Goal: Task Accomplishment & Management: Complete application form

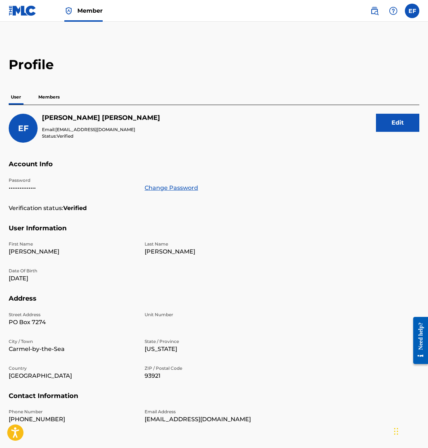
click at [50, 99] on p "Members" at bounding box center [49, 96] width 26 height 15
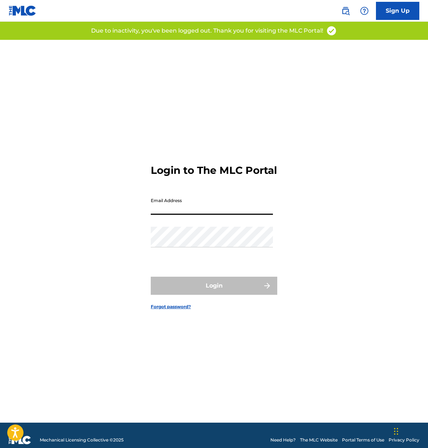
type input "[EMAIL_ADDRESS][DOMAIN_NAME]"
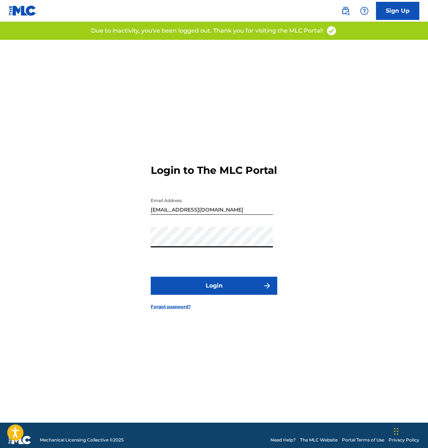
click at [232, 292] on button "Login" at bounding box center [214, 285] width 127 height 18
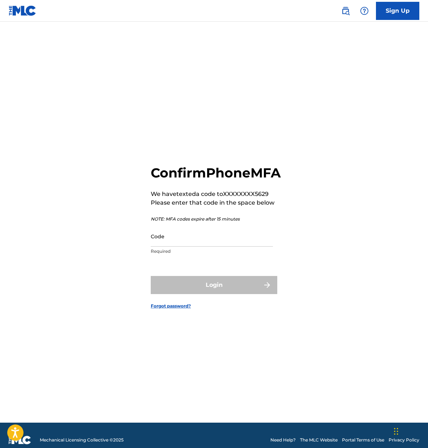
click at [172, 244] on input "Code" at bounding box center [212, 236] width 122 height 21
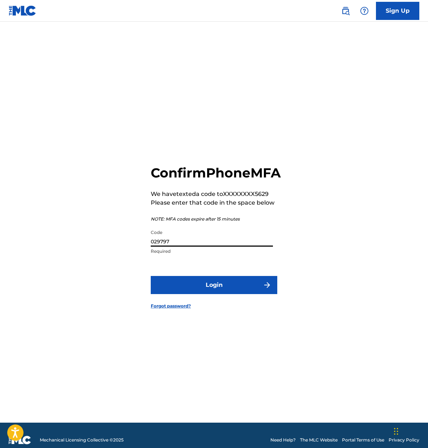
type input "029797"
click at [241, 294] on button "Login" at bounding box center [214, 285] width 127 height 18
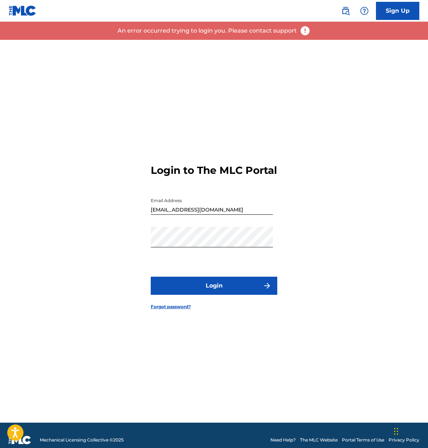
click at [280, 240] on div "Login to The MLC Portal Email Address eleonfreeman@mac.com Password Login Forgo…" at bounding box center [214, 231] width 428 height 383
click at [112, 241] on div "Login to The MLC Portal Email Address eleonfreeman@mac.com Password Login Forgo…" at bounding box center [214, 231] width 428 height 383
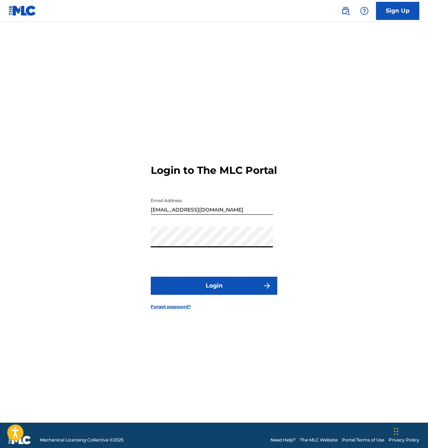
click at [212, 291] on button "Login" at bounding box center [214, 285] width 127 height 18
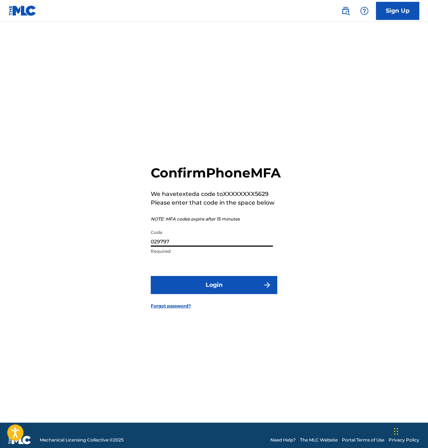
drag, startPoint x: 184, startPoint y: 252, endPoint x: 48, endPoint y: 206, distance: 143.6
click at [48, 206] on div "Confirm Phone MFA We have texted a code to XXXXXXXX5629 Please enter that code …" at bounding box center [214, 231] width 428 height 383
type input "029707"
click at [244, 290] on button "Login" at bounding box center [214, 285] width 127 height 18
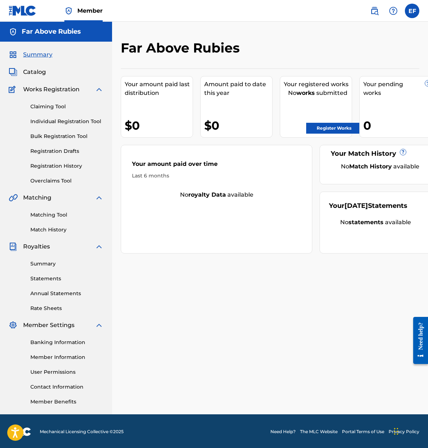
drag, startPoint x: 1, startPoint y: 177, endPoint x: 268, endPoint y: 314, distance: 300.7
click at [268, 314] on div "Far Above Rubies Your amount paid last distribution $0 Amount paid to date this…" at bounding box center [270, 227] width 316 height 374
drag, startPoint x: 268, startPoint y: 314, endPoint x: 53, endPoint y: 342, distance: 217.1
click at [53, 342] on link "Banking Information" at bounding box center [66, 342] width 73 height 8
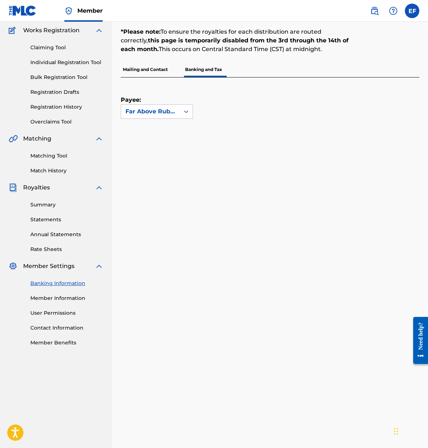
scroll to position [122, 0]
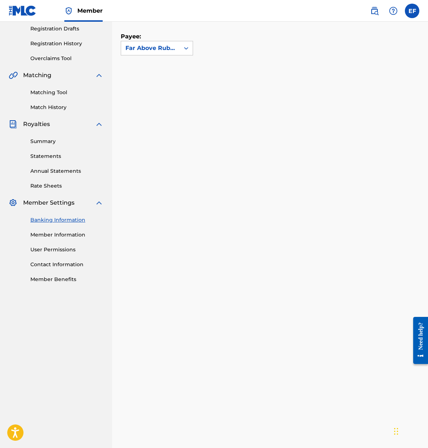
click at [64, 219] on link "Banking Information" at bounding box center [66, 220] width 73 height 8
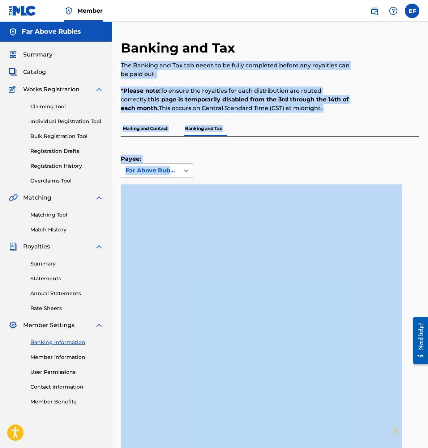
drag, startPoint x: 429, startPoint y: 54, endPoint x: 418, endPoint y: 235, distance: 181.7
click at [428, 225] on html "Accessibility Screen-Reader Guide, Feedback, and Issue Reporting | New window M…" at bounding box center [214, 224] width 428 height 448
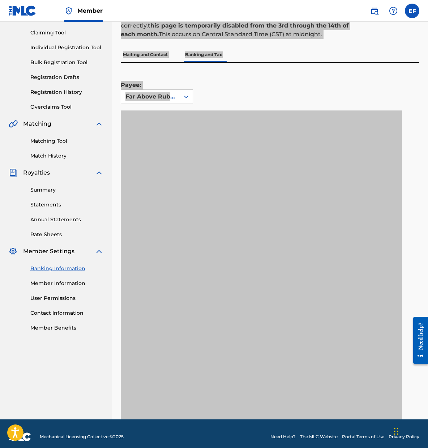
scroll to position [80, 0]
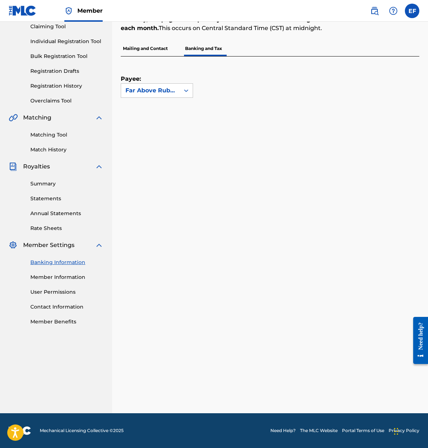
click at [333, 73] on div "Payee: Far Above Rubies" at bounding box center [262, 76] width 282 height 41
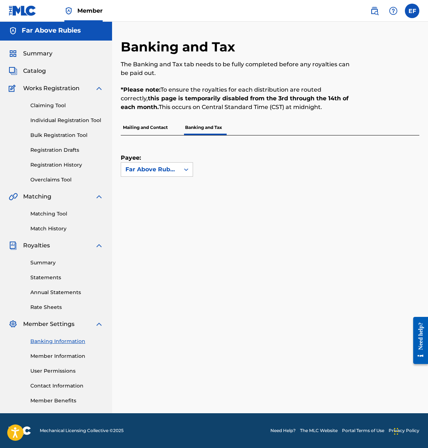
scroll to position [1, 0]
click at [197, 127] on p "Banking and Tax" at bounding box center [203, 127] width 41 height 15
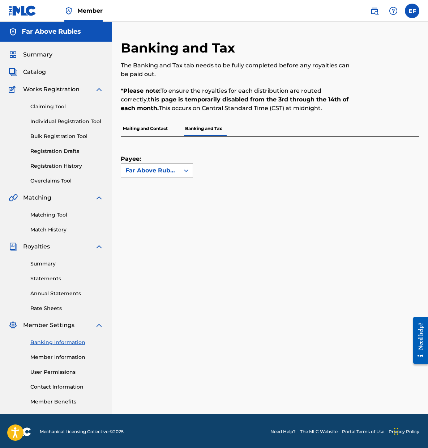
click at [92, 122] on link "Individual Registration Tool" at bounding box center [66, 122] width 73 height 8
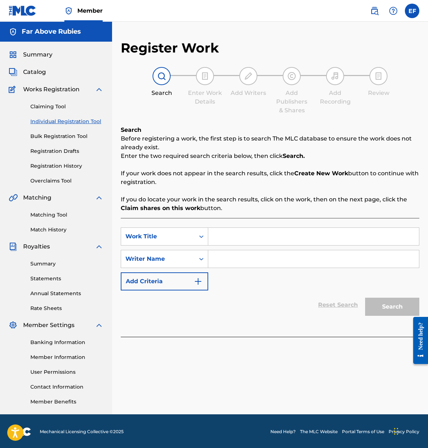
click at [240, 237] on input "Search Form" at bounding box center [313, 236] width 211 height 17
click at [231, 261] on input "Search Form" at bounding box center [313, 258] width 211 height 17
click at [214, 237] on input "Nachtasyl" at bounding box center [313, 236] width 211 height 17
click at [247, 236] on input ""Nachtasyl" at bounding box center [313, 236] width 211 height 17
type input ""Nachtasyl""
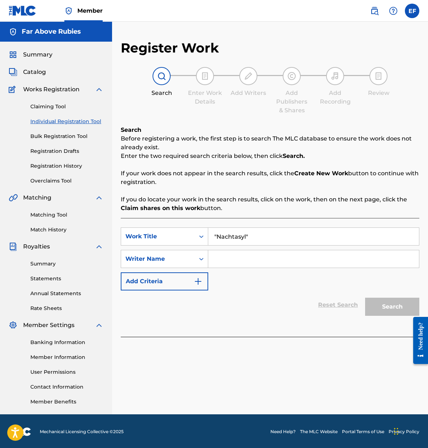
click at [234, 262] on input "Search Form" at bounding box center [313, 258] width 211 height 17
type input "[PERSON_NAME]"
click at [189, 283] on button "Add Criteria" at bounding box center [165, 281] width 88 height 18
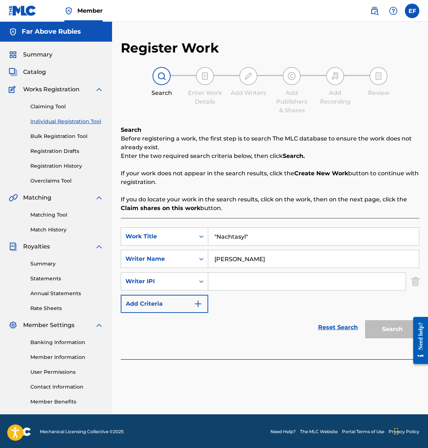
click at [198, 302] on img "Search Form" at bounding box center [198, 303] width 9 height 9
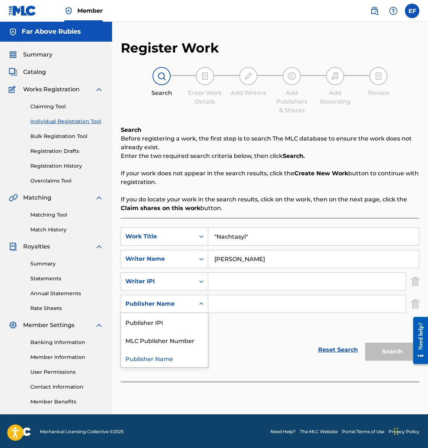
click at [200, 301] on icon "Search Form" at bounding box center [201, 303] width 7 height 7
click at [280, 362] on div "Reset Search Search" at bounding box center [270, 349] width 299 height 29
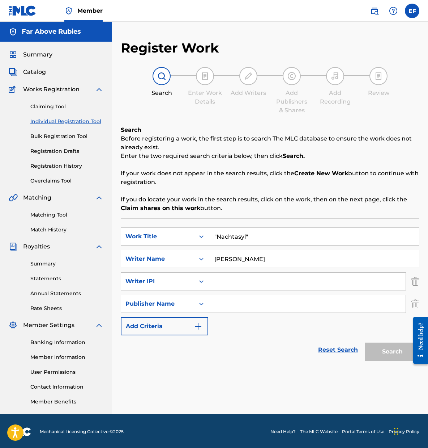
click at [228, 282] on input "Search Form" at bounding box center [307, 281] width 198 height 17
paste input "338486921"
type input "338486921"
click at [240, 301] on input "Search Form" at bounding box center [307, 303] width 198 height 17
type input "Far Above Rubies"
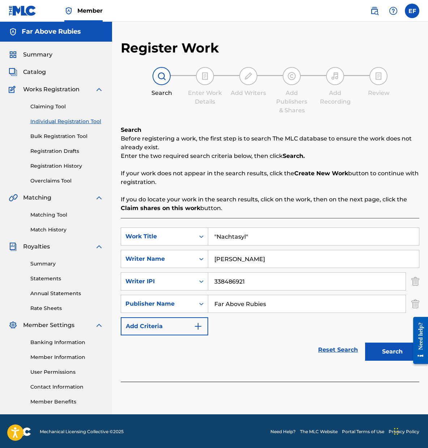
click at [258, 344] on div "Reset Search Search" at bounding box center [270, 349] width 299 height 29
click at [197, 325] on img "Search Form" at bounding box center [198, 326] width 9 height 9
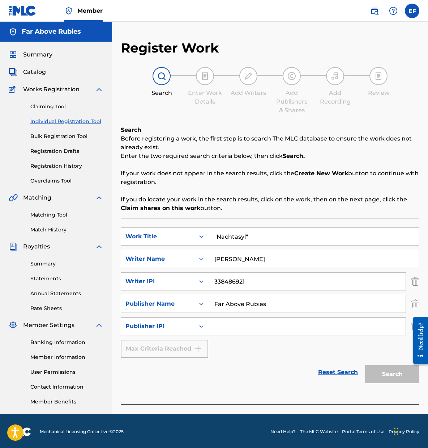
click at [266, 346] on div "SearchWithCriteria4b4befd5-0e09-4a4e-b652-a2b5982687fd Work Title "Nachtasyl" S…" at bounding box center [270, 292] width 299 height 130
click at [318, 260] on input "[PERSON_NAME]" at bounding box center [313, 258] width 211 height 17
click at [389, 371] on div "Search" at bounding box center [391, 372] width 58 height 29
click at [201, 326] on icon "Search Form" at bounding box center [201, 326] width 4 height 3
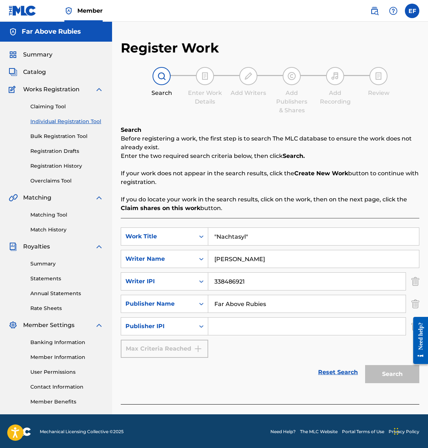
click at [249, 330] on input "Search Form" at bounding box center [307, 325] width 198 height 17
type input "338541065"
click at [394, 375] on button "Search" at bounding box center [393, 374] width 54 height 18
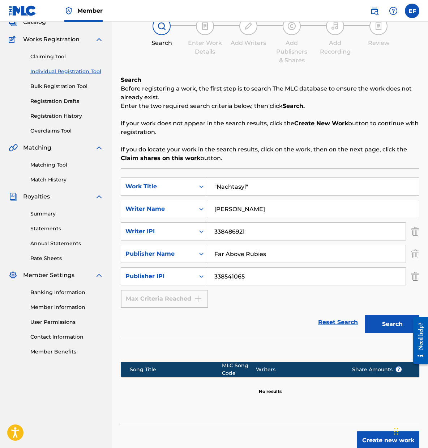
scroll to position [86, 0]
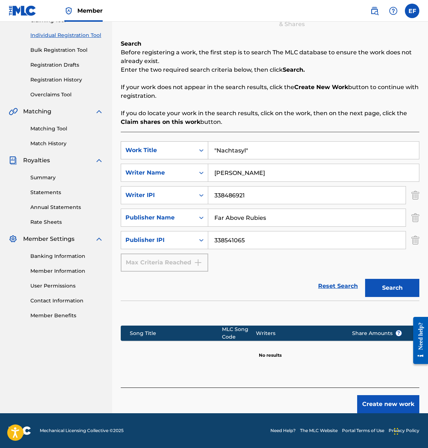
drag, startPoint x: 257, startPoint y: 153, endPoint x: 194, endPoint y: 143, distance: 64.1
click at [194, 143] on div "SearchWithCriteria4b4befd5-0e09-4a4e-b652-a2b5982687fd Work Title "Nachtasyl"" at bounding box center [270, 150] width 299 height 18
drag, startPoint x: 278, startPoint y: 151, endPoint x: 115, endPoint y: 118, distance: 166.7
click at [115, 118] on div "Register Work Search Enter Work Details Add Writers Add Publishers & Shares Add…" at bounding box center [270, 183] width 316 height 459
click at [397, 286] on button "Search" at bounding box center [393, 288] width 54 height 18
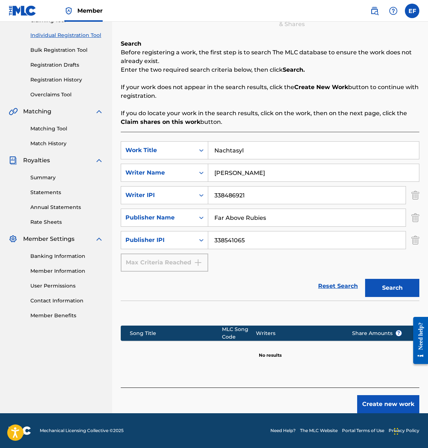
scroll to position [45, 0]
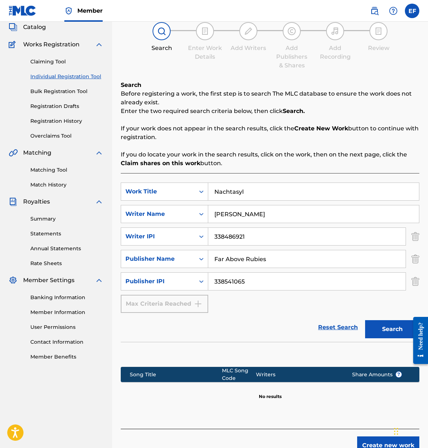
drag, startPoint x: 211, startPoint y: 182, endPoint x: 204, endPoint y: 180, distance: 7.5
click at [204, 180] on div "SearchWithCriteria4b4befd5-0e09-4a4e-b652-a2b5982687fd Work Title Nachtasyl Sea…" at bounding box center [270, 300] width 299 height 255
type input """
click at [217, 192] on input "[PERSON_NAME]" at bounding box center [313, 191] width 211 height 17
click at [212, 192] on input "[PERSON_NAME]" at bounding box center [313, 191] width 211 height 17
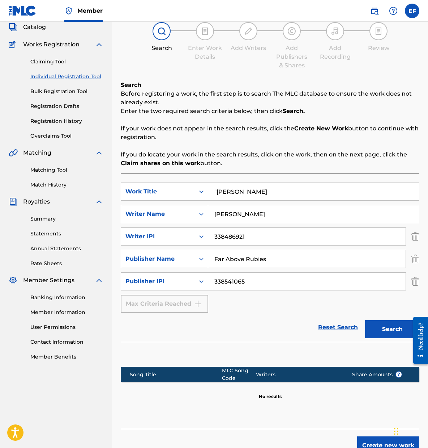
click at [249, 194] on input ""Belle Starr" at bounding box center [313, 191] width 211 height 17
click at [384, 322] on button "Search" at bounding box center [393, 329] width 54 height 18
drag, startPoint x: 255, startPoint y: 193, endPoint x: 188, endPoint y: 177, distance: 69.6
click at [188, 177] on div "SearchWithCriteria4b4befd5-0e09-4a4e-b652-a2b5982687fd Work Title "Belle Starr"…" at bounding box center [270, 300] width 299 height 255
click at [395, 330] on button "Search" at bounding box center [393, 329] width 54 height 18
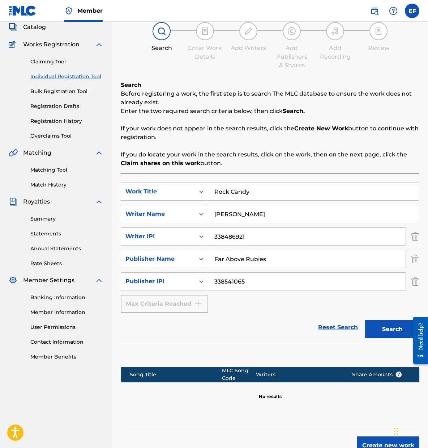
drag, startPoint x: 260, startPoint y: 190, endPoint x: 158, endPoint y: 171, distance: 103.8
click at [158, 171] on div "Search Before registering a work, the first step is to search The MLC database …" at bounding box center [270, 255] width 299 height 348
click at [382, 331] on button "Search" at bounding box center [393, 329] width 54 height 18
drag, startPoint x: 240, startPoint y: 187, endPoint x: 196, endPoint y: 183, distance: 43.6
click at [196, 183] on div "SearchWithCriteria4b4befd5-0e09-4a4e-b652-a2b5982687fd Work Title "Rock Candy"" at bounding box center [270, 191] width 299 height 18
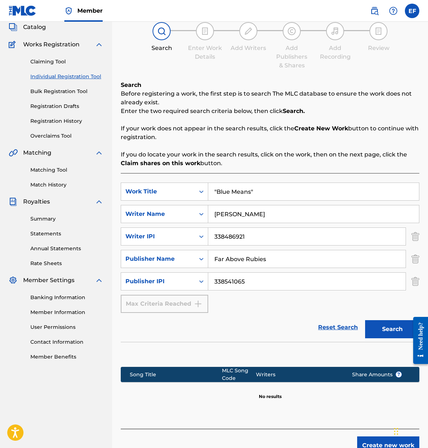
click at [398, 328] on button "Search" at bounding box center [393, 329] width 54 height 18
drag, startPoint x: 271, startPoint y: 190, endPoint x: 95, endPoint y: 148, distance: 180.8
click at [95, 148] on main "Far Above Rubies Summary Catalog Works Registration Claiming Tool Individual Re…" at bounding box center [214, 215] width 428 height 477
click at [403, 328] on button "Search" at bounding box center [393, 329] width 54 height 18
drag, startPoint x: 273, startPoint y: 192, endPoint x: 86, endPoint y: 160, distance: 189.8
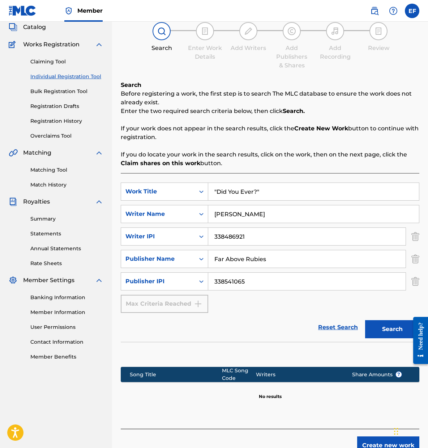
click at [86, 160] on main "Far Above Rubies Summary Catalog Works Registration Claiming Tool Individual Re…" at bounding box center [214, 215] width 428 height 477
type input ""Bittersweet""
click at [399, 330] on button "Search" at bounding box center [393, 329] width 54 height 18
drag, startPoint x: 259, startPoint y: 189, endPoint x: 147, endPoint y: 160, distance: 115.6
click at [147, 160] on div "Search Before registering a work, the first step is to search The MLC database …" at bounding box center [270, 255] width 299 height 348
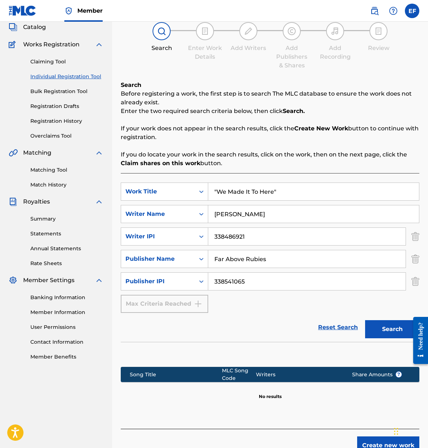
type input ""We Made It To Here""
click at [396, 325] on button "Search" at bounding box center [393, 329] width 54 height 18
drag, startPoint x: 280, startPoint y: 192, endPoint x: 30, endPoint y: 128, distance: 258.8
click at [30, 128] on main "Far Above Rubies Summary Catalog Works Registration Claiming Tool Individual Re…" at bounding box center [214, 215] width 428 height 477
type input ""One of These Days""
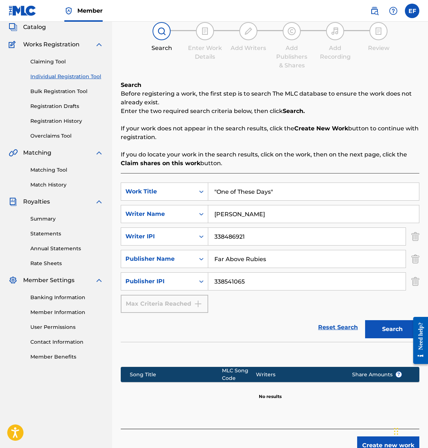
click at [397, 325] on button "Search" at bounding box center [393, 329] width 54 height 18
click at [198, 212] on div "Search Form" at bounding box center [201, 213] width 13 height 13
click at [303, 216] on input "[PERSON_NAME]" at bounding box center [313, 213] width 211 height 17
drag, startPoint x: 290, startPoint y: 194, endPoint x: 228, endPoint y: 188, distance: 61.8
click at [229, 187] on input ""One of These Days"" at bounding box center [313, 191] width 211 height 17
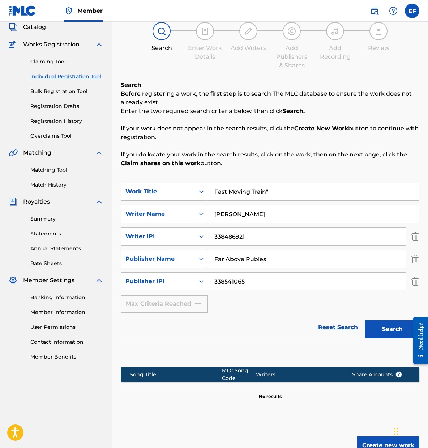
scroll to position [46, 0]
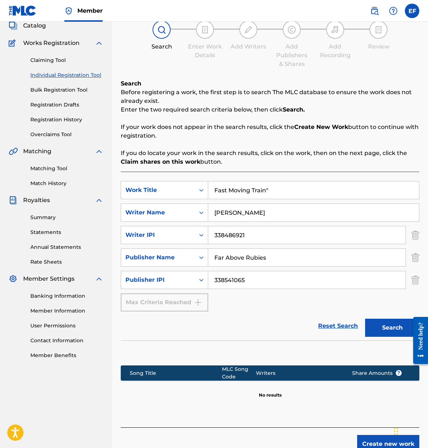
click at [213, 187] on input "Fast Moving Train"" at bounding box center [313, 189] width 211 height 17
type input ""Fast Moving Train""
click at [385, 328] on button "Search" at bounding box center [393, 327] width 54 height 18
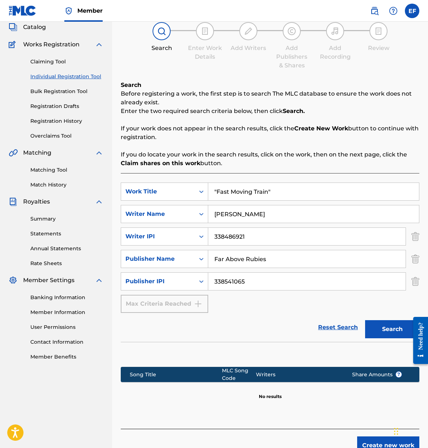
drag, startPoint x: 286, startPoint y: 194, endPoint x: 156, endPoint y: 153, distance: 136.2
click at [156, 153] on div "Search Before registering a work, the first step is to search The MLC database …" at bounding box center [270, 255] width 299 height 348
click at [378, 329] on button "Search" at bounding box center [393, 329] width 54 height 18
drag, startPoint x: 190, startPoint y: 173, endPoint x: 119, endPoint y: 162, distance: 71.4
click at [119, 162] on div "Register Work Search Enter Work Details Add Writers Add Publishers & Shares Add…" at bounding box center [270, 224] width 316 height 459
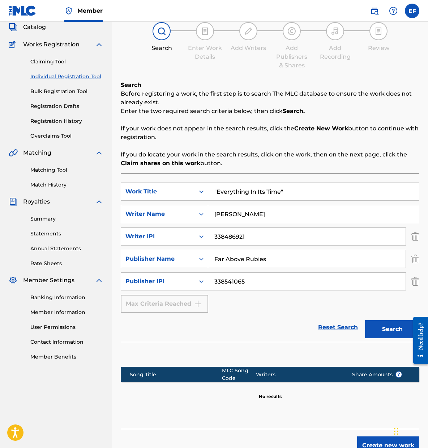
type input ""Everything In Its Time""
click at [383, 326] on button "Search" at bounding box center [393, 329] width 54 height 18
click at [204, 213] on icon "Search Form" at bounding box center [201, 213] width 7 height 7
click at [174, 248] on div "Writer Name" at bounding box center [164, 250] width 87 height 18
click at [231, 215] on input "Search Form" at bounding box center [313, 213] width 211 height 17
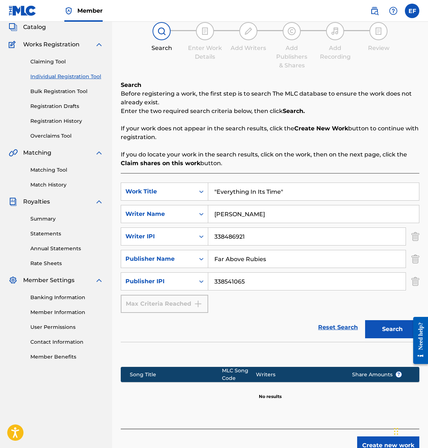
click at [391, 328] on button "Search" at bounding box center [393, 329] width 54 height 18
drag, startPoint x: 243, startPoint y: 213, endPoint x: 227, endPoint y: 214, distance: 16.3
click at [227, 214] on input "[PERSON_NAME]" at bounding box center [313, 213] width 211 height 17
click at [393, 329] on button "Search" at bounding box center [393, 329] width 54 height 18
drag, startPoint x: 269, startPoint y: 214, endPoint x: 134, endPoint y: 197, distance: 136.1
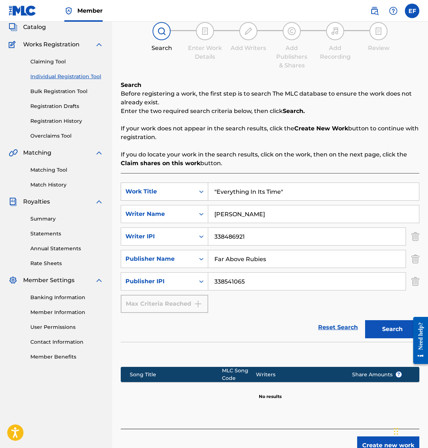
click at [134, 197] on div "SearchWithCriteria4b4befd5-0e09-4a4e-b652-a2b5982687fd Work Title "Everything I…" at bounding box center [270, 247] width 299 height 130
type input "[PERSON_NAME]"
click at [401, 326] on button "Search" at bounding box center [393, 329] width 54 height 18
drag, startPoint x: 295, startPoint y: 190, endPoint x: 119, endPoint y: 114, distance: 191.7
click at [121, 113] on div "Register Work Search Enter Work Details Add Writers Add Publishers & Shares Add…" at bounding box center [270, 224] width 316 height 459
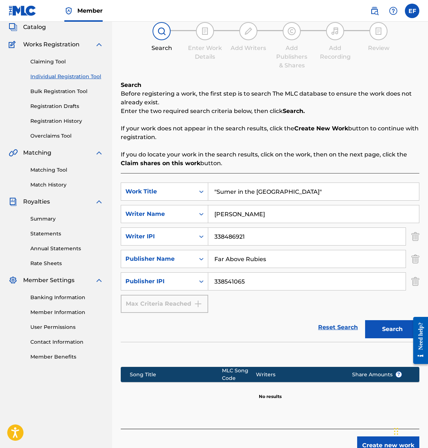
click at [396, 329] on button "Search" at bounding box center [393, 329] width 54 height 18
click at [231, 193] on input ""Sumer in the Southland"" at bounding box center [313, 191] width 211 height 17
type input ""Summer in the Southland""
click at [393, 329] on button "Search" at bounding box center [393, 329] width 54 height 18
drag, startPoint x: 250, startPoint y: 198, endPoint x: 33, endPoint y: 163, distance: 219.9
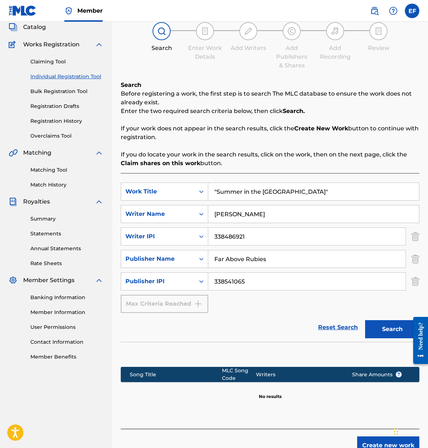
click at [33, 163] on main "Far Above Rubies Summary Catalog Works Registration Claiming Tool Individual Re…" at bounding box center [214, 215] width 428 height 477
click at [393, 329] on button "Search" at bounding box center [393, 329] width 54 height 18
drag, startPoint x: 299, startPoint y: 194, endPoint x: 164, endPoint y: 179, distance: 136.5
click at [164, 179] on div "SearchWithCriteria4b4befd5-0e09-4a4e-b652-a2b5982687fd Work Title "My Two Girlf…" at bounding box center [270, 300] width 299 height 255
click at [393, 329] on button "Search" at bounding box center [393, 329] width 54 height 18
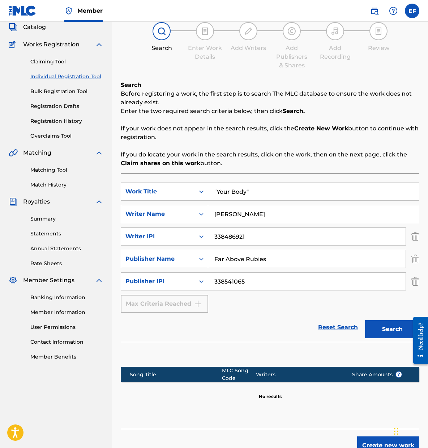
drag, startPoint x: 214, startPoint y: 181, endPoint x: 135, endPoint y: 159, distance: 82.0
click at [135, 159] on div "Search Before registering a work, the first step is to search The MLC database …" at bounding box center [270, 255] width 299 height 348
type input ""Brown Eyes""
click at [393, 329] on button "Search" at bounding box center [393, 329] width 54 height 18
drag, startPoint x: 273, startPoint y: 193, endPoint x: 136, endPoint y: 162, distance: 139.9
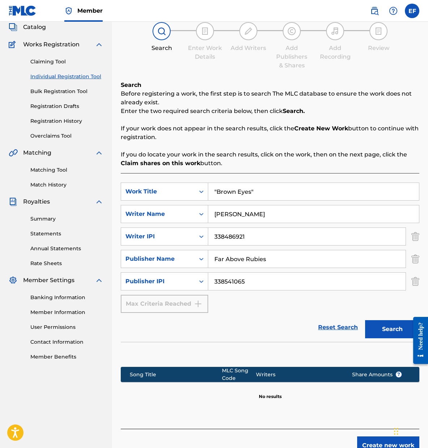
click at [136, 162] on div "Search Before registering a work, the first step is to search The MLC database …" at bounding box center [270, 255] width 299 height 348
type input "D"
click at [393, 329] on button "Search" at bounding box center [393, 329] width 54 height 18
drag, startPoint x: 238, startPoint y: 196, endPoint x: 173, endPoint y: 178, distance: 67.3
click at [173, 178] on div "SearchWithCriteria4b4befd5-0e09-4a4e-b652-a2b5982687fd Work Title "Di" SearchWi…" at bounding box center [270, 300] width 299 height 255
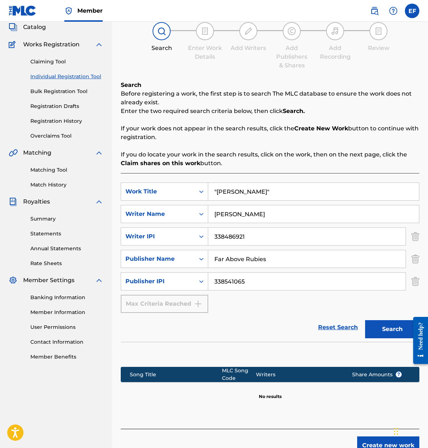
click at [393, 329] on button "Search" at bounding box center [393, 329] width 54 height 18
drag, startPoint x: 228, startPoint y: 177, endPoint x: 148, endPoint y: 157, distance: 83.1
click at [151, 158] on div "Search Before registering a work, the first step is to search The MLC database …" at bounding box center [270, 255] width 299 height 348
click at [393, 329] on button "Search" at bounding box center [393, 329] width 54 height 18
drag, startPoint x: 324, startPoint y: 192, endPoint x: 179, endPoint y: 166, distance: 147.4
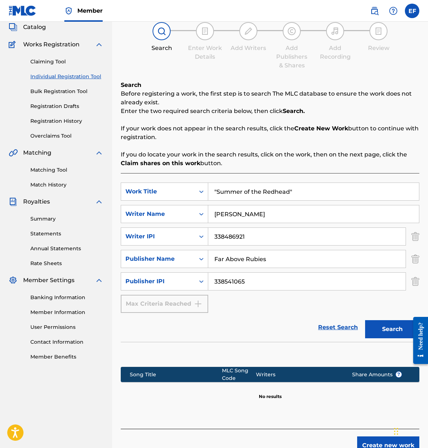
click at [179, 166] on div "Search Before registering a work, the first step is to search The MLC database …" at bounding box center [270, 255] width 299 height 348
type input ""Can't Sleep""
click at [393, 329] on button "Search" at bounding box center [393, 329] width 54 height 18
drag, startPoint x: 231, startPoint y: 179, endPoint x: 131, endPoint y: 159, distance: 101.9
click at [131, 159] on div "Search Before registering a work, the first step is to search The MLC database …" at bounding box center [270, 255] width 299 height 348
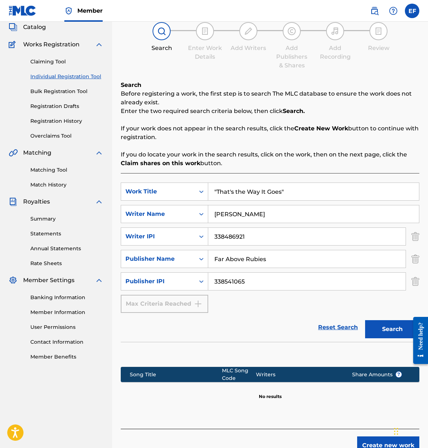
type input ""That's the Way It Goes""
click at [393, 329] on button "Search" at bounding box center [393, 329] width 54 height 18
drag, startPoint x: 317, startPoint y: 194, endPoint x: 26, endPoint y: 115, distance: 301.2
click at [26, 115] on main "Far Above Rubies Summary Catalog Works Registration Claiming Tool Individual Re…" at bounding box center [214, 215] width 428 height 477
click at [393, 329] on button "Search" at bounding box center [393, 329] width 54 height 18
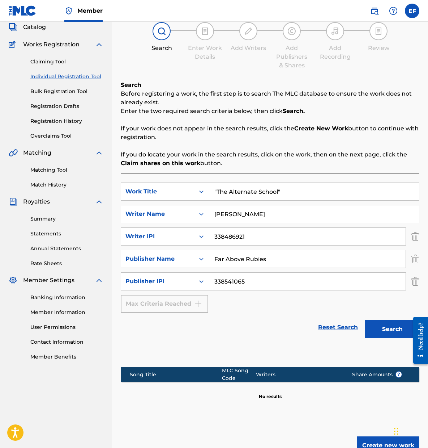
drag, startPoint x: 300, startPoint y: 189, endPoint x: 13, endPoint y: 138, distance: 290.8
click at [13, 138] on main "Far Above Rubies Summary Catalog Works Registration Claiming Tool Individual Re…" at bounding box center [214, 215] width 428 height 477
click at [400, 333] on button "Search" at bounding box center [393, 329] width 54 height 18
drag, startPoint x: 313, startPoint y: 195, endPoint x: 99, endPoint y: 137, distance: 221.3
click at [99, 137] on main "Far Above Rubies Summary Catalog Works Registration Claiming Tool Individual Re…" at bounding box center [214, 215] width 428 height 477
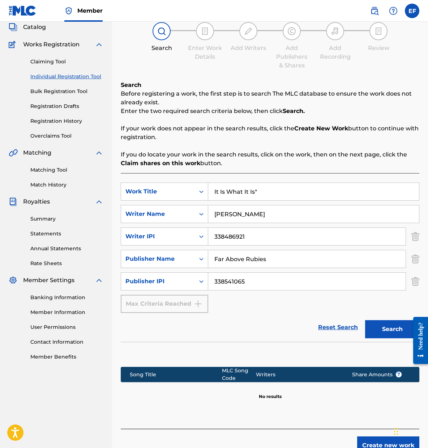
click at [372, 331] on button "Search" at bounding box center [393, 329] width 54 height 18
drag, startPoint x: 134, startPoint y: 171, endPoint x: 68, endPoint y: 158, distance: 66.7
click at [68, 158] on main "Far Above Rubies Summary Catalog Works Registration Claiming Tool Individual Re…" at bounding box center [214, 215] width 428 height 477
click at [393, 329] on button "Search" at bounding box center [393, 329] width 54 height 18
drag, startPoint x: 282, startPoint y: 195, endPoint x: 8, endPoint y: 109, distance: 287.4
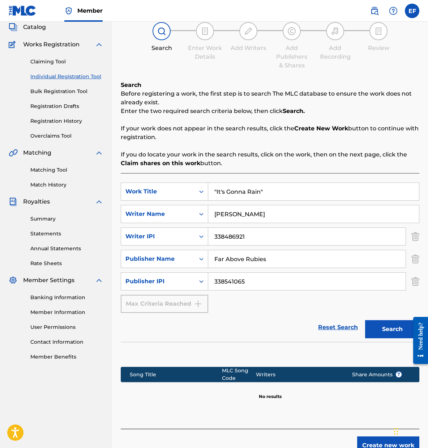
click at [9, 109] on main "Far Above Rubies Summary Catalog Works Registration Claiming Tool Individual Re…" at bounding box center [214, 215] width 428 height 477
type input ""Across the Sea""
click at [404, 332] on button "Search" at bounding box center [393, 329] width 54 height 18
click at [58, 59] on link "Claiming Tool" at bounding box center [66, 62] width 73 height 8
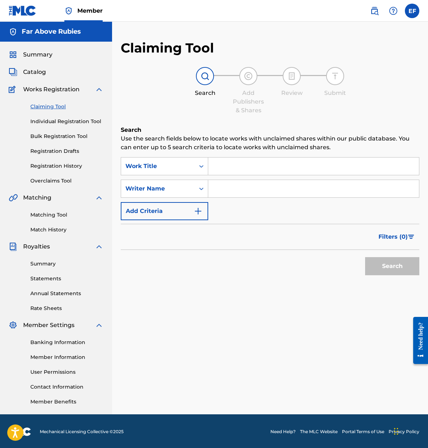
click at [234, 169] on input "Search Form" at bounding box center [313, 165] width 211 height 17
type input "Summer in the Southland"
click at [401, 270] on button "Search" at bounding box center [393, 266] width 54 height 18
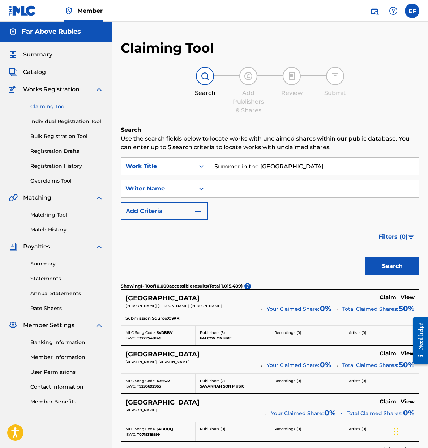
click at [234, 192] on input "Search Form" at bounding box center [313, 188] width 211 height 17
click at [393, 266] on button "Search" at bounding box center [393, 266] width 54 height 18
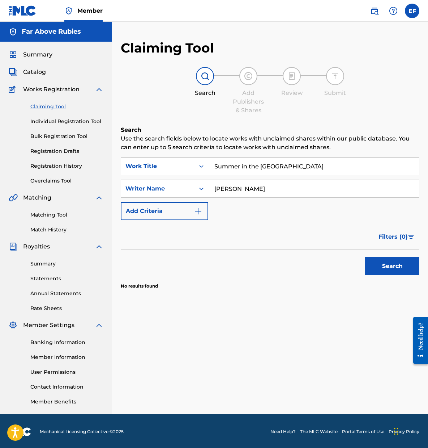
drag, startPoint x: 278, startPoint y: 187, endPoint x: 227, endPoint y: 189, distance: 51.1
click at [227, 189] on input "[PERSON_NAME]" at bounding box center [313, 188] width 211 height 17
type input "[PERSON_NAME]"
click at [401, 270] on button "Search" at bounding box center [393, 266] width 54 height 18
drag, startPoint x: 313, startPoint y: 166, endPoint x: 136, endPoint y: 160, distance: 176.7
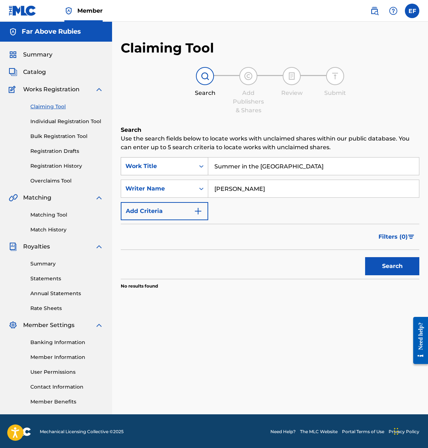
click at [136, 159] on div "SearchWithCriteria46352a77-6dda-43c2-b35a-166f57ef9924 Work Title Summer in the…" at bounding box center [270, 166] width 299 height 18
type input "My Two Girlfriends"
click at [404, 268] on button "Search" at bounding box center [393, 266] width 54 height 18
click at [229, 190] on input "[PERSON_NAME]" at bounding box center [313, 188] width 211 height 17
type input "[PERSON_NAME]"
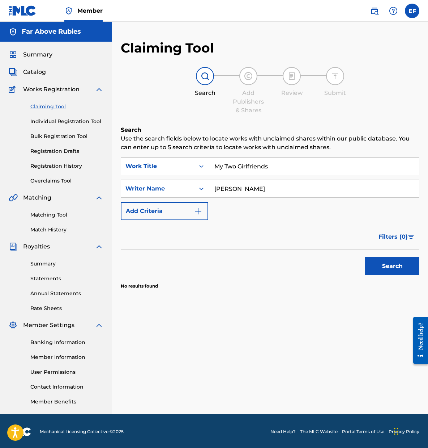
click at [393, 266] on button "Search" at bounding box center [393, 266] width 54 height 18
drag, startPoint x: 299, startPoint y: 165, endPoint x: 116, endPoint y: 131, distance: 185.8
click at [116, 131] on div "Claiming Tool Search Add Publishers & Shares Review Submit Search Use the searc…" at bounding box center [270, 227] width 316 height 374
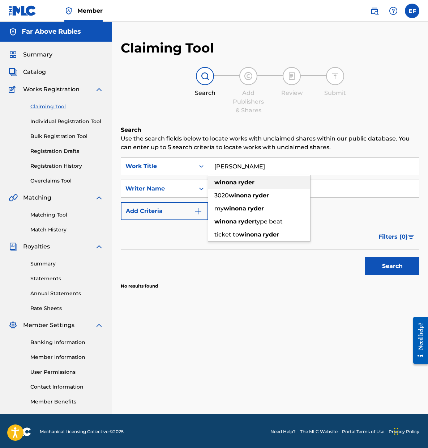
click at [248, 178] on div "winona ryder" at bounding box center [259, 182] width 102 height 13
type input "winona ryder"
click at [379, 270] on button "Search" at bounding box center [393, 266] width 54 height 18
drag, startPoint x: 278, startPoint y: 187, endPoint x: 173, endPoint y: 165, distance: 107.7
click at [173, 165] on div "SearchWithCriteria46352a77-6dda-43c2-b35a-166f57ef9924 Work Title winona ryder …" at bounding box center [270, 188] width 299 height 63
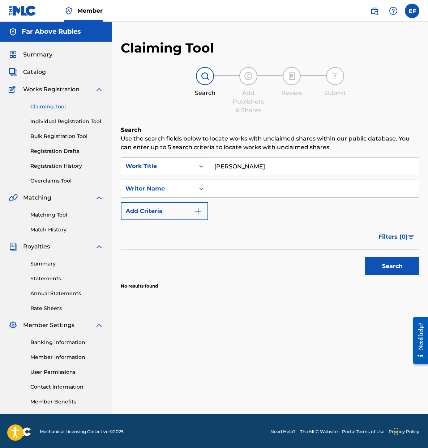
type input "\"
click at [393, 266] on button "Search" at bounding box center [393, 266] width 54 height 18
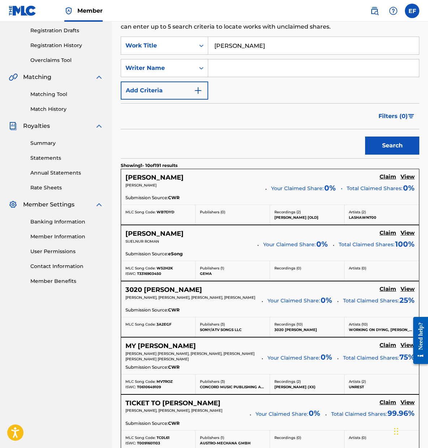
scroll to position [37, 0]
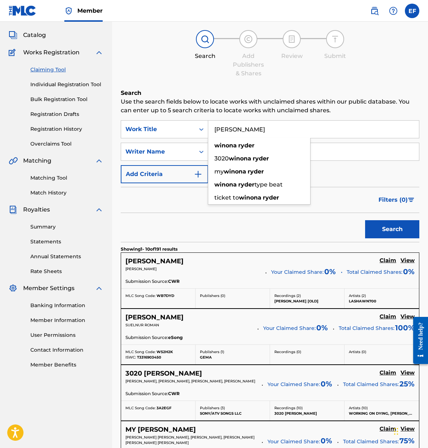
drag, startPoint x: 267, startPoint y: 127, endPoint x: 218, endPoint y: 99, distance: 56.9
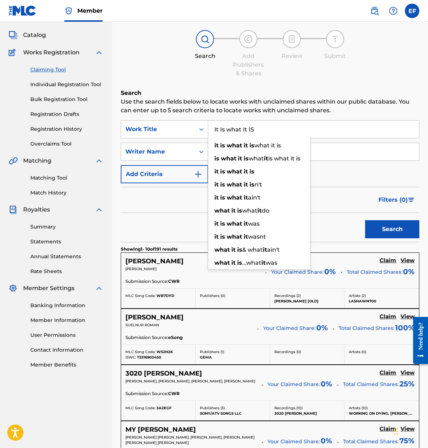
type input "It Is what It IS"
click at [382, 190] on div "Filters ( 0 )" at bounding box center [397, 198] width 45 height 22
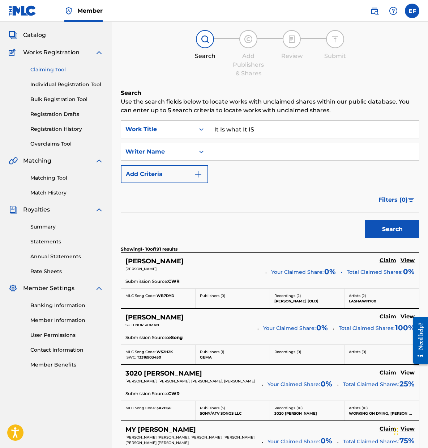
click at [235, 151] on input "Search Form" at bounding box center [313, 151] width 211 height 17
type input "[PERSON_NAME]"
click at [387, 219] on div "Search" at bounding box center [391, 227] width 58 height 29
click at [392, 227] on button "Search" at bounding box center [393, 229] width 54 height 18
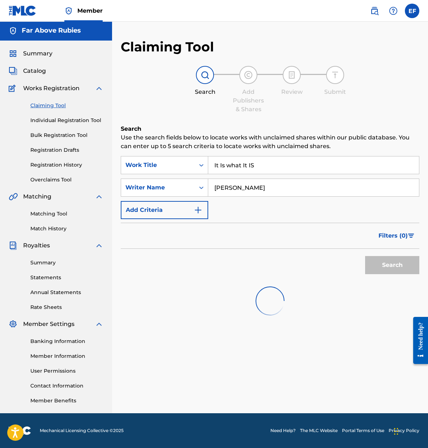
scroll to position [1, 0]
click at [89, 118] on link "Individual Registration Tool" at bounding box center [66, 121] width 73 height 8
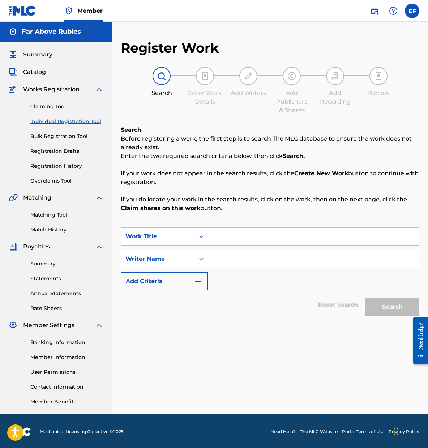
click at [242, 236] on input "Search Form" at bounding box center [313, 236] width 211 height 17
click at [50, 212] on link "Matching Tool" at bounding box center [66, 215] width 73 height 8
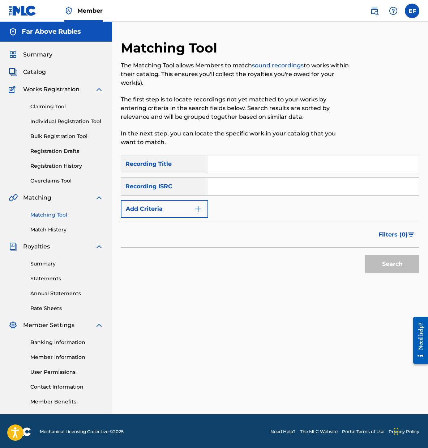
click at [233, 168] on input "Search Form" at bounding box center [313, 163] width 211 height 17
type input "Sommer Im Süden"
click at [218, 190] on input "Search Form" at bounding box center [313, 186] width 211 height 17
paste input "TCABZ1412795"
type input "TCABZ1412795"
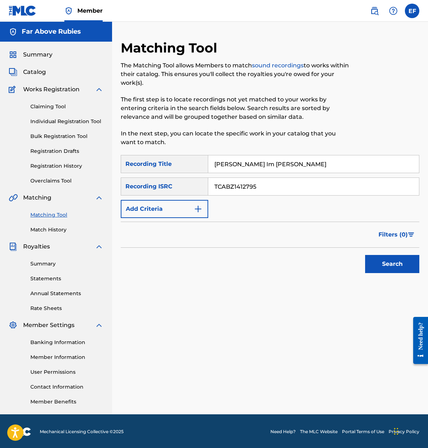
click at [390, 263] on button "Search" at bounding box center [393, 264] width 54 height 18
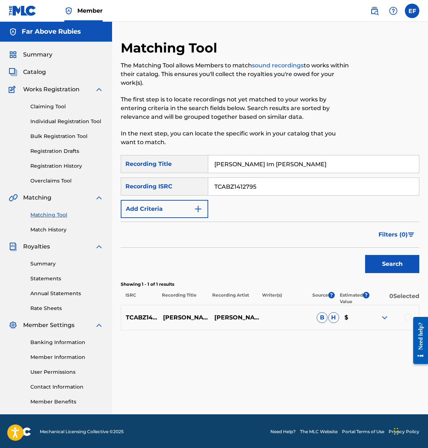
click at [384, 316] on img at bounding box center [385, 317] width 9 height 9
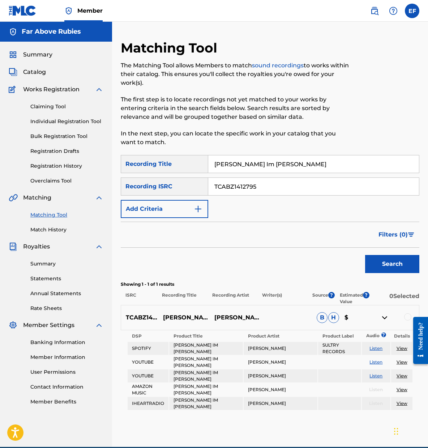
click at [385, 316] on img at bounding box center [385, 317] width 9 height 9
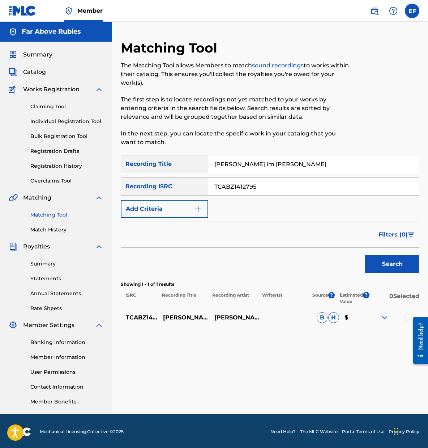
click at [406, 314] on div at bounding box center [408, 316] width 7 height 7
click at [407, 314] on div at bounding box center [393, 317] width 51 height 9
click at [379, 387] on button "Match 1 Group" at bounding box center [380, 389] width 80 height 18
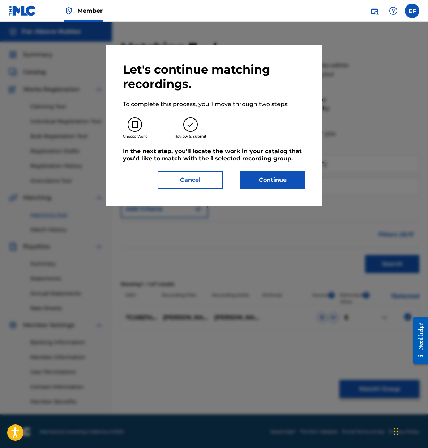
click at [276, 182] on button "Continue" at bounding box center [272, 180] width 65 height 18
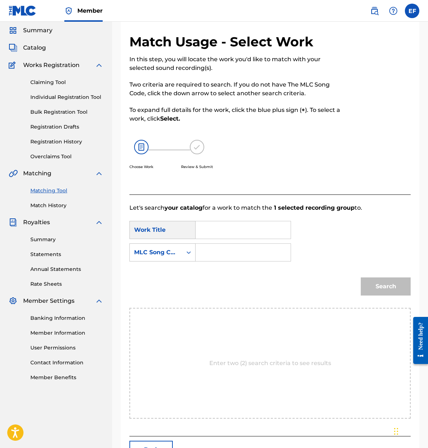
scroll to position [74, 0]
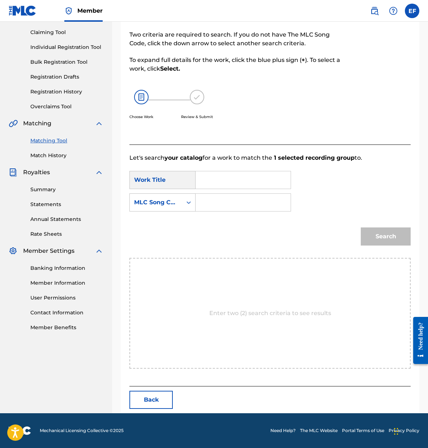
click at [225, 179] on input "Search Form" at bounding box center [243, 179] width 83 height 17
type input "Sommer Im Süden"
click at [226, 210] on input "Search Form" at bounding box center [243, 202] width 83 height 17
click at [189, 203] on icon "Search Form" at bounding box center [188, 202] width 7 height 7
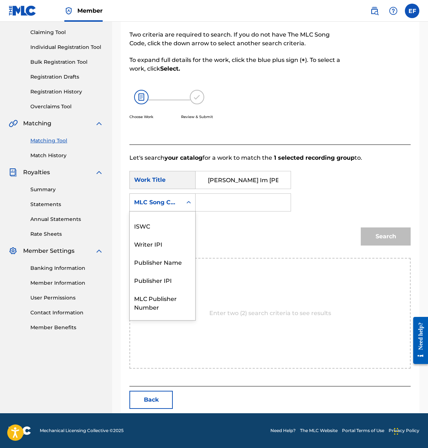
scroll to position [0, 0]
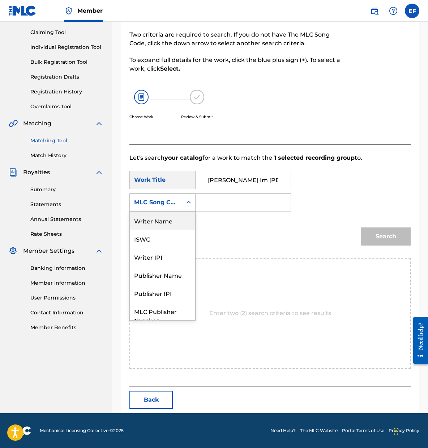
click at [171, 219] on div "Writer Name" at bounding box center [163, 220] width 66 height 18
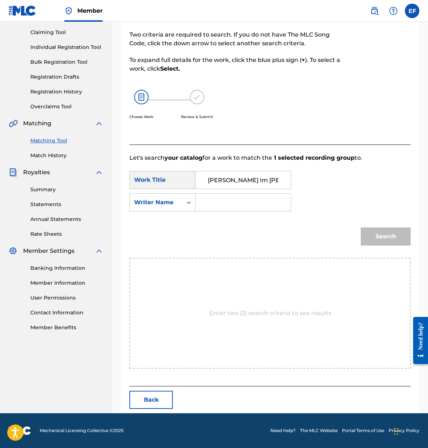
click at [212, 203] on input "Search Form" at bounding box center [243, 202] width 83 height 17
drag, startPoint x: 249, startPoint y: 205, endPoint x: 269, endPoint y: 197, distance: 21.8
click at [269, 197] on input "[PERSON_NAME]" at bounding box center [243, 202] width 83 height 17
click at [380, 238] on button "Search" at bounding box center [386, 236] width 50 height 18
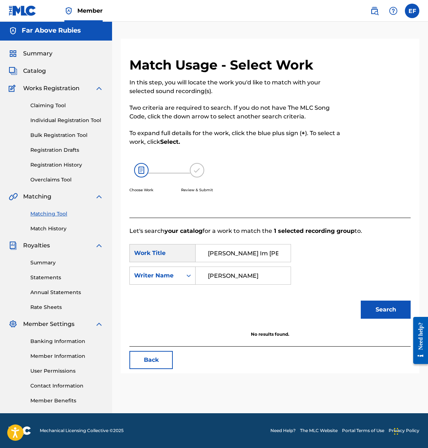
drag, startPoint x: 253, startPoint y: 274, endPoint x: 220, endPoint y: 275, distance: 32.9
click at [220, 275] on input "[PERSON_NAME]" at bounding box center [243, 275] width 83 height 17
type input "[PERSON_NAME]"
click at [377, 309] on button "Search" at bounding box center [386, 309] width 50 height 18
drag, startPoint x: 286, startPoint y: 272, endPoint x: 204, endPoint y: 259, distance: 82.8
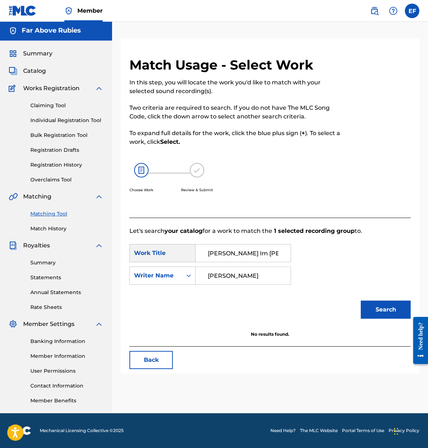
click at [204, 259] on div "SearchWithCriteria4b4befd5-0e09-4a4e-b652-a2b5982687fd Work Title Sommer Im Süd…" at bounding box center [271, 266] width 282 height 45
click at [147, 361] on button "Back" at bounding box center [151, 360] width 43 height 18
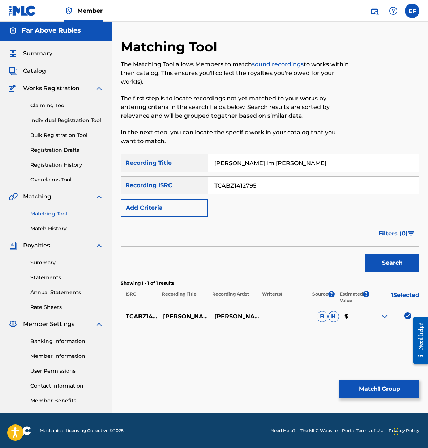
click at [386, 316] on img at bounding box center [385, 316] width 9 height 9
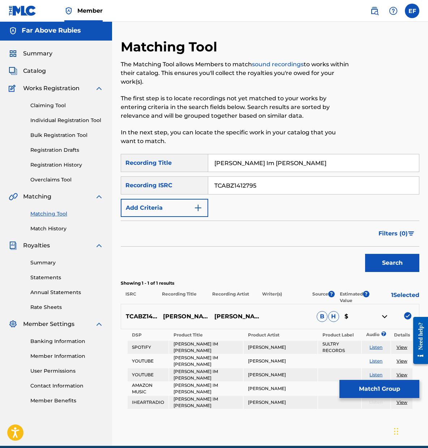
click at [379, 386] on button "Match 1 Group" at bounding box center [380, 389] width 80 height 18
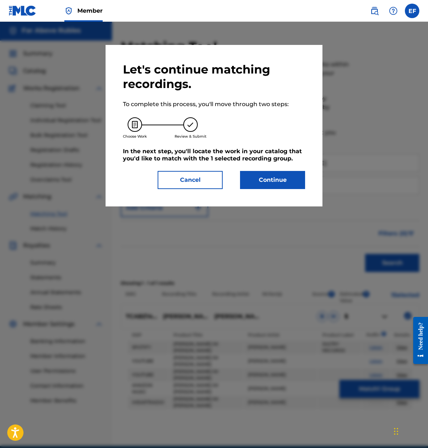
click at [273, 181] on button "Continue" at bounding box center [272, 180] width 65 height 18
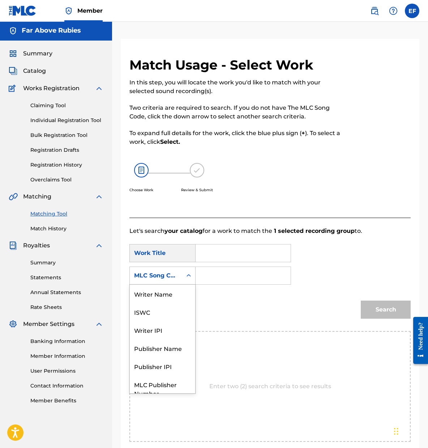
click at [190, 272] on div "Search Form" at bounding box center [188, 275] width 13 height 13
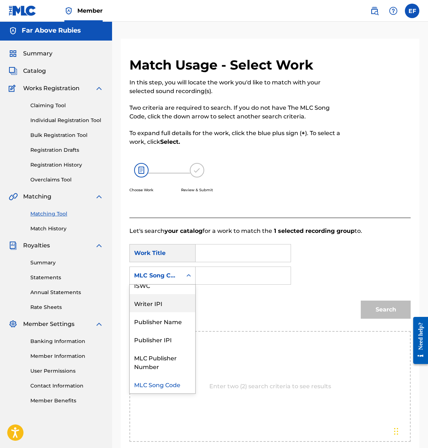
scroll to position [0, 0]
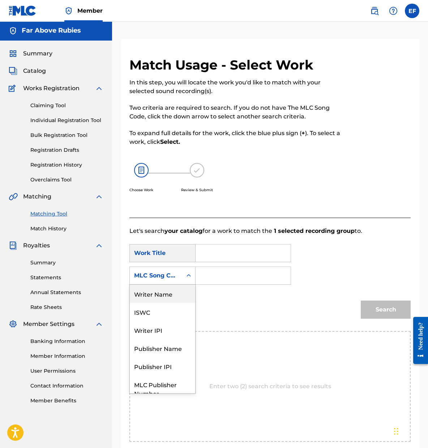
click at [162, 292] on div "Writer Name" at bounding box center [163, 293] width 66 height 18
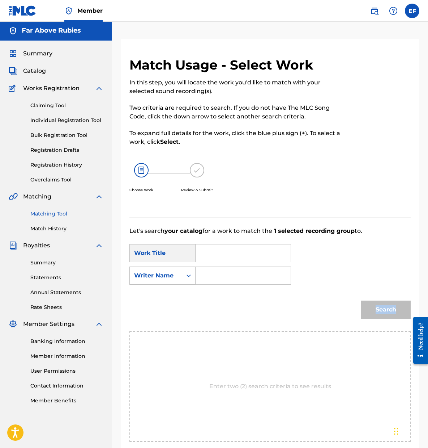
click at [162, 292] on form "SearchWithCriteria4b4befd5-0e09-4a4e-b652-a2b5982687fd Work Title SearchWithCri…" at bounding box center [271, 283] width 282 height 96
click at [188, 277] on icon "Search Form" at bounding box center [188, 275] width 7 height 7
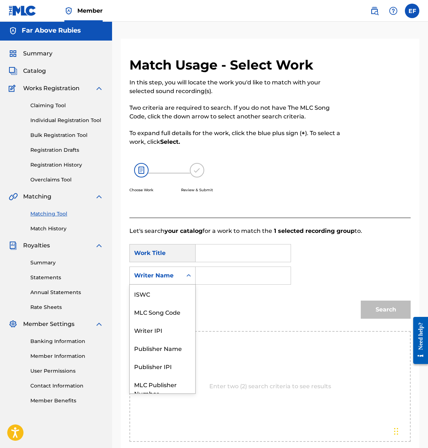
scroll to position [27, 0]
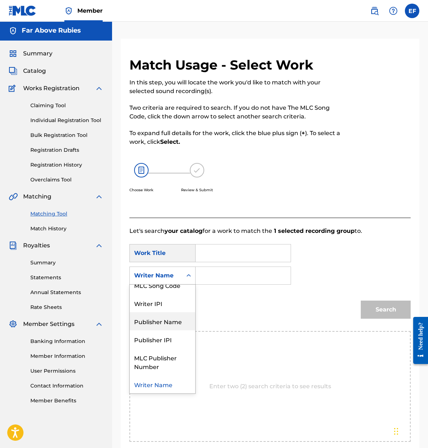
drag, startPoint x: 172, startPoint y: 323, endPoint x: 198, endPoint y: 308, distance: 29.5
click at [172, 323] on div "Publisher Name" at bounding box center [163, 321] width 66 height 18
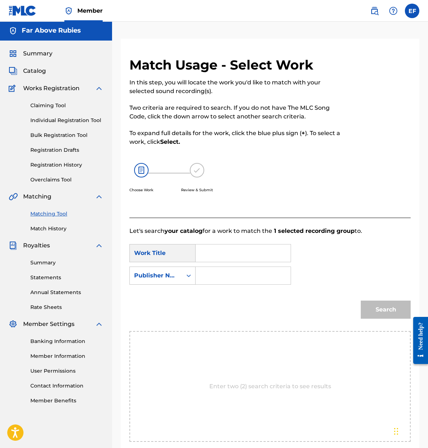
click at [210, 250] on input "Search Form" at bounding box center [243, 252] width 83 height 17
type input "Sommer Im Süden"
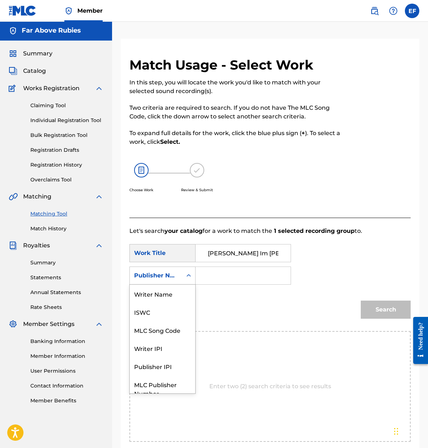
click at [178, 273] on div "Publisher Name" at bounding box center [156, 275] width 44 height 9
click at [189, 274] on icon "Search Form" at bounding box center [188, 275] width 7 height 7
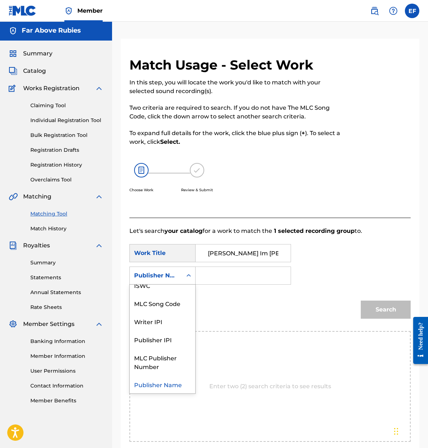
click at [174, 388] on div "Publisher Name" at bounding box center [163, 384] width 66 height 18
click at [218, 270] on input "Search Form" at bounding box center [243, 275] width 83 height 17
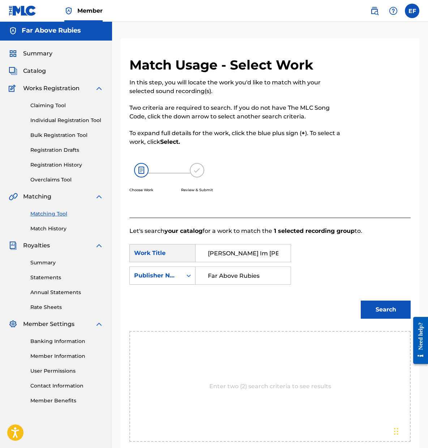
type input "Far Above Rubies"
click at [392, 312] on button "Search" at bounding box center [386, 309] width 50 height 18
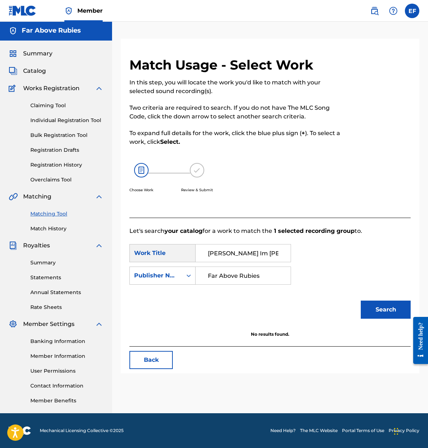
drag, startPoint x: 281, startPoint y: 253, endPoint x: 192, endPoint y: 240, distance: 90.0
click at [192, 240] on form "SearchWithCriteria4b4befd5-0e09-4a4e-b652-a2b5982687fd Work Title Sommer Im Süd…" at bounding box center [271, 283] width 282 height 96
drag, startPoint x: 271, startPoint y: 273, endPoint x: 183, endPoint y: 254, distance: 89.7
click at [183, 254] on div "SearchWithCriteria4b4befd5-0e09-4a4e-b652-a2b5982687fd Work Title Sommer Im Süd…" at bounding box center [271, 266] width 282 height 45
click at [189, 275] on icon "Search Form" at bounding box center [189, 275] width 4 height 3
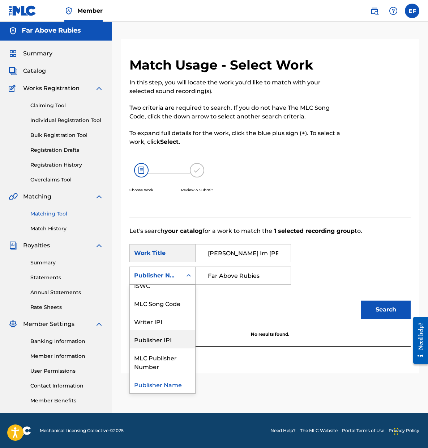
click at [176, 339] on div "Publisher IPI" at bounding box center [163, 339] width 66 height 18
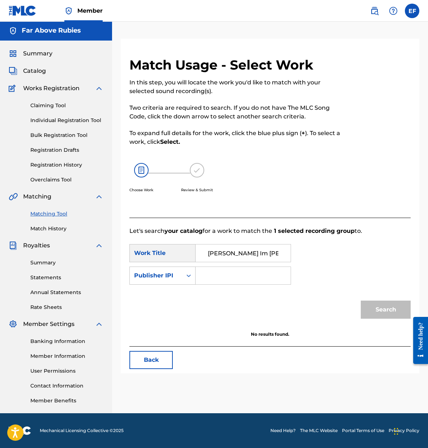
click at [213, 278] on input "Search Form" at bounding box center [243, 275] width 83 height 17
paste input "338541065"
type input "338541065"
click at [386, 309] on button "Search" at bounding box center [386, 309] width 50 height 18
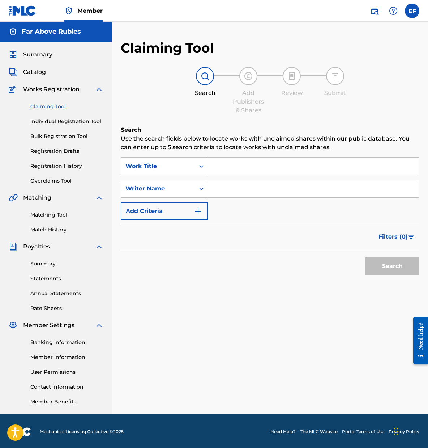
scroll to position [1, 0]
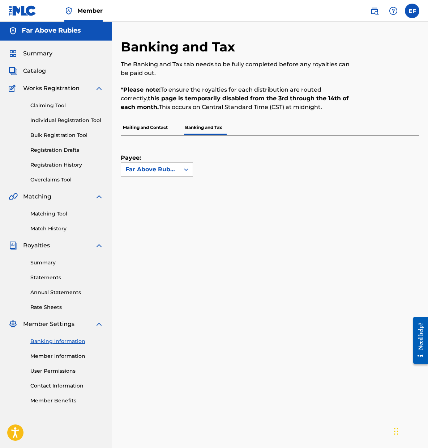
click at [62, 213] on link "Matching Tool" at bounding box center [66, 214] width 73 height 8
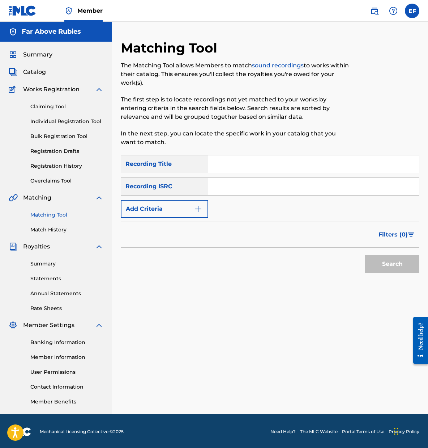
click at [264, 165] on input "Search Form" at bounding box center [313, 163] width 211 height 17
type input "Sommer Im Süden"
click at [392, 267] on button "Search" at bounding box center [393, 264] width 54 height 18
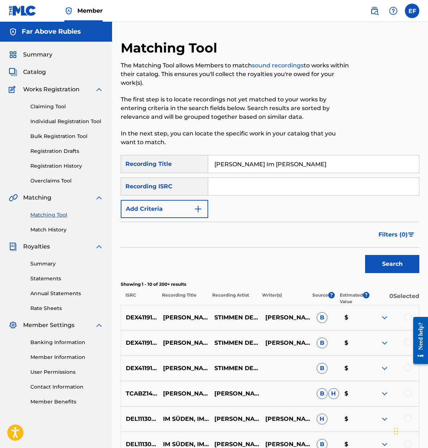
click at [229, 191] on input "Search Form" at bounding box center [313, 186] width 211 height 17
click at [183, 216] on button "Add Criteria" at bounding box center [165, 209] width 88 height 18
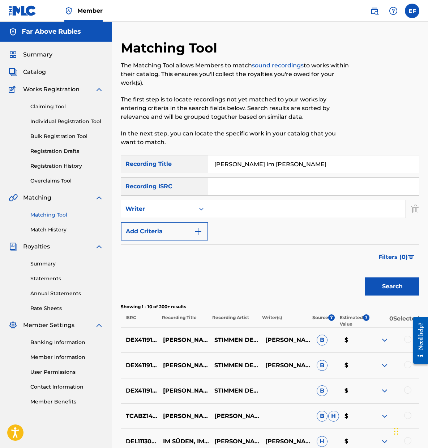
click at [220, 209] on input "Search Form" at bounding box center [307, 208] width 198 height 17
click at [389, 286] on button "Search" at bounding box center [393, 286] width 54 height 18
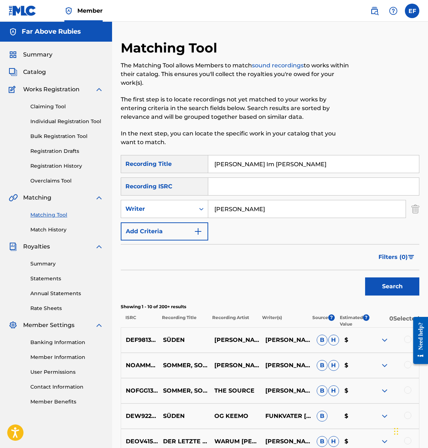
click at [228, 210] on input "[PERSON_NAME]" at bounding box center [307, 208] width 198 height 17
type input "[PERSON_NAME]"
click at [393, 286] on button "Search" at bounding box center [393, 286] width 54 height 18
drag, startPoint x: 288, startPoint y: 212, endPoint x: 225, endPoint y: 207, distance: 63.5
click at [225, 207] on input "[PERSON_NAME]" at bounding box center [307, 208] width 198 height 17
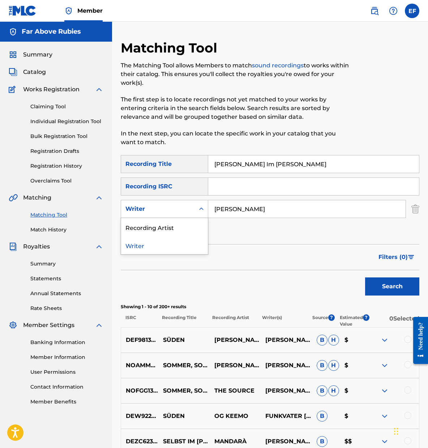
click at [198, 208] on icon "Search Form" at bounding box center [201, 208] width 7 height 7
click at [181, 228] on div "Recording Artist" at bounding box center [164, 227] width 87 height 18
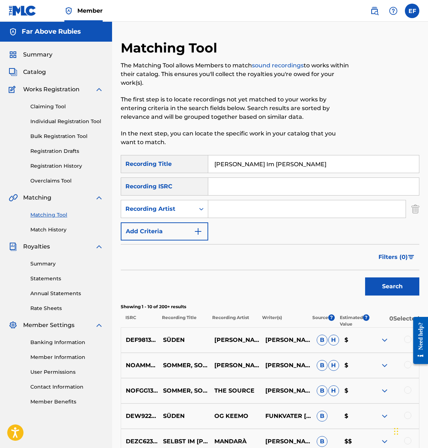
click at [246, 205] on input "Search Form" at bounding box center [307, 208] width 198 height 17
type input "[PERSON_NAME]"
drag, startPoint x: 414, startPoint y: 286, endPoint x: 410, endPoint y: 283, distance: 4.6
click at [414, 286] on button "Search" at bounding box center [393, 286] width 54 height 18
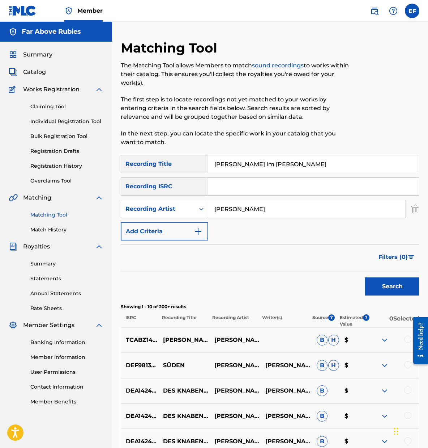
drag, startPoint x: 257, startPoint y: 212, endPoint x: 107, endPoint y: 160, distance: 159.3
click at [107, 160] on main "Far Above Rubies Summary Catalog Works Registration Claiming Tool Individual Re…" at bounding box center [214, 328] width 428 height 613
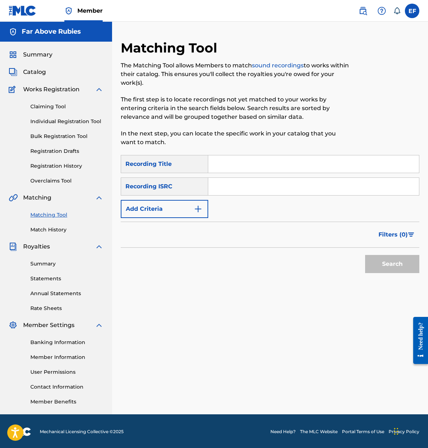
click at [231, 166] on input "Search Form" at bounding box center [313, 163] width 211 height 17
type input "Somer Im Süden"
click at [212, 189] on input "Search Form" at bounding box center [313, 186] width 211 height 17
paste input "TCABZ1412795"
type input "TCABZ1412795"
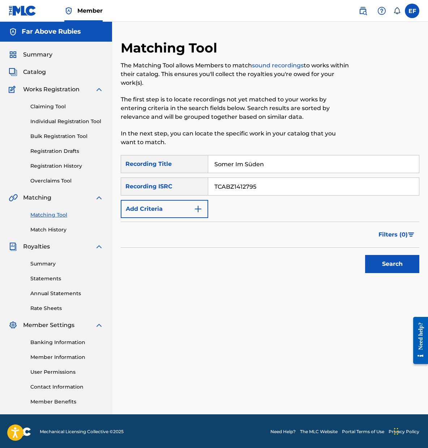
click at [388, 259] on button "Search" at bounding box center [393, 264] width 54 height 18
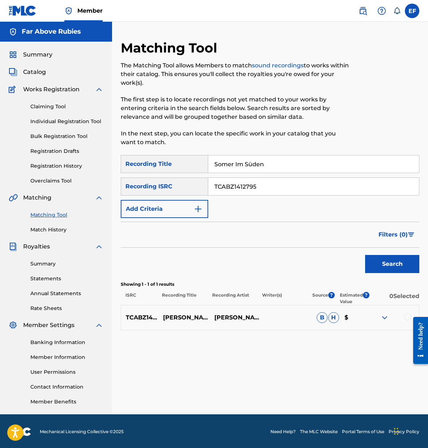
click at [384, 316] on img at bounding box center [385, 317] width 9 height 9
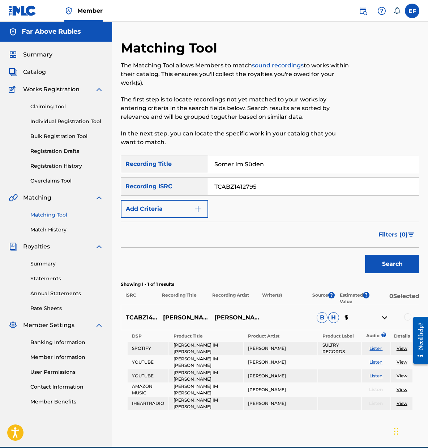
click at [405, 347] on link "View" at bounding box center [402, 347] width 11 height 5
drag, startPoint x: 284, startPoint y: 183, endPoint x: 162, endPoint y: 164, distance: 122.8
click at [162, 164] on div "SearchWithCriteria8c0c3955-8f35-49cf-b8e2-13edc20f9774 Recording Title Somer Im…" at bounding box center [270, 186] width 299 height 63
click at [195, 212] on img "Search Form" at bounding box center [198, 208] width 9 height 9
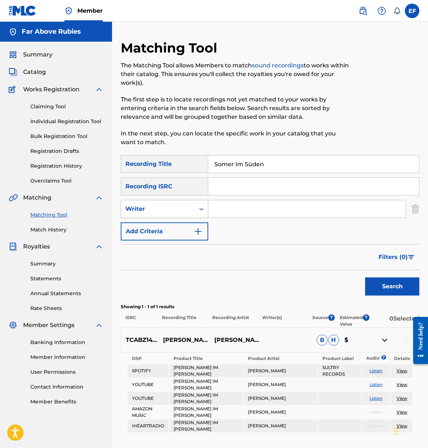
click at [198, 206] on div "Search Form" at bounding box center [201, 208] width 13 height 13
click at [176, 226] on div "Recording Artist" at bounding box center [164, 227] width 87 height 18
click at [193, 230] on button "Add Criteria" at bounding box center [165, 231] width 88 height 18
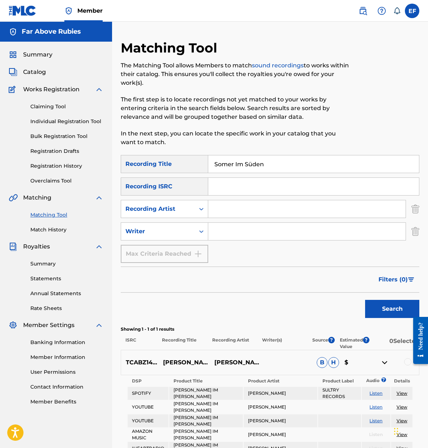
click at [231, 211] on input "Search Form" at bounding box center [307, 208] width 198 height 17
type input "[PERSON_NAME]"
click at [395, 308] on button "Search" at bounding box center [393, 309] width 54 height 18
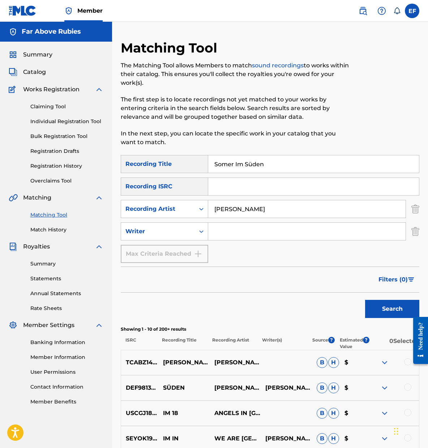
scroll to position [1, 0]
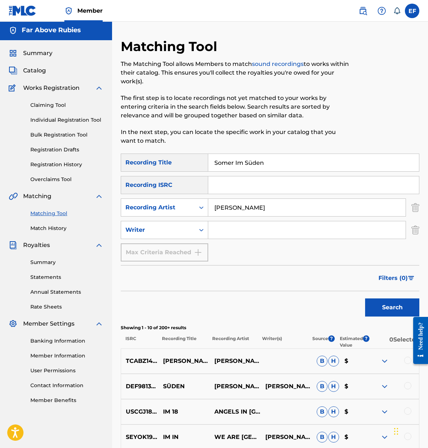
click at [384, 359] on img at bounding box center [385, 360] width 9 height 9
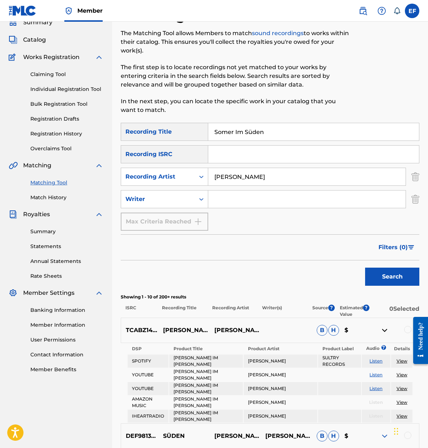
scroll to position [35, 0]
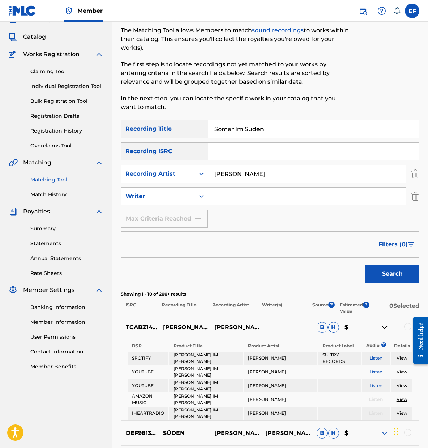
click at [405, 396] on link "View" at bounding box center [402, 398] width 11 height 5
drag, startPoint x: 232, startPoint y: 119, endPoint x: 194, endPoint y: 116, distance: 38.5
click at [194, 116] on div "Matching Tool The Matching Tool allows Members to match sound recordings to wor…" at bounding box center [270, 354] width 299 height 698
paste input "TCABZ1418731"
type input "TCABZ1418731"
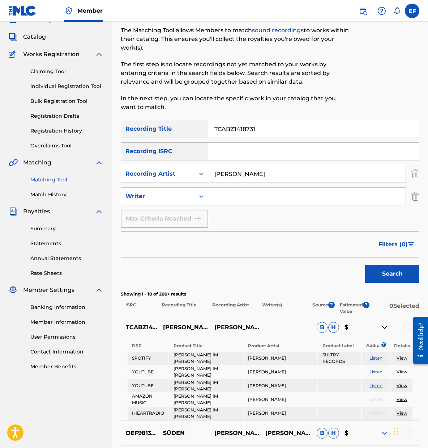
drag, startPoint x: 271, startPoint y: 131, endPoint x: 84, endPoint y: 130, distance: 187.1
click at [84, 130] on main "Far Above Rubies Summary Catalog Works Registration Claiming Tool Individual Re…" at bounding box center [214, 345] width 428 height 716
click at [233, 126] on input "Search Form" at bounding box center [313, 128] width 211 height 17
type input "Nachtasyl"
click at [231, 152] on input "Search Form" at bounding box center [313, 151] width 211 height 17
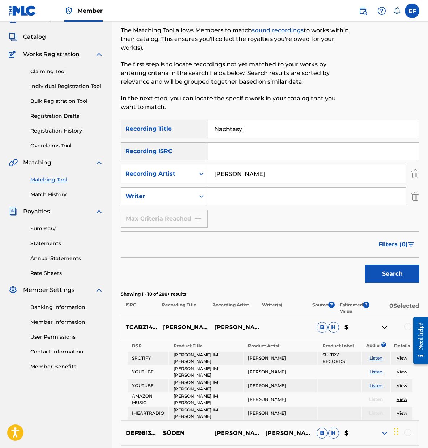
paste input "TCABZ1418731"
type input "TCABZ1418731"
click at [403, 277] on button "Search" at bounding box center [393, 274] width 54 height 18
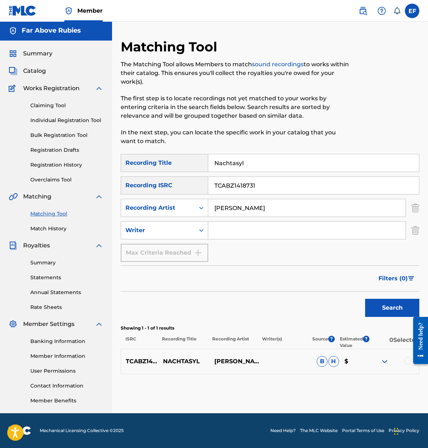
scroll to position [1, 0]
click at [407, 359] on div at bounding box center [408, 360] width 7 height 7
click at [386, 361] on img at bounding box center [385, 361] width 9 height 9
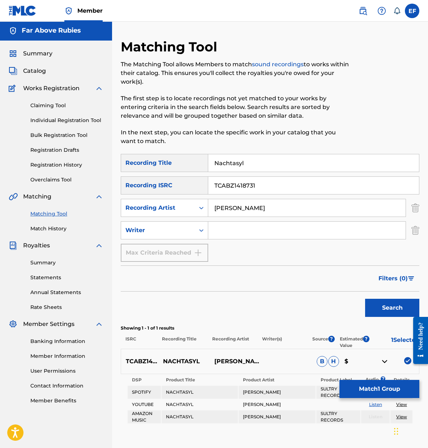
click at [375, 383] on button "Match 1 Group" at bounding box center [380, 389] width 80 height 18
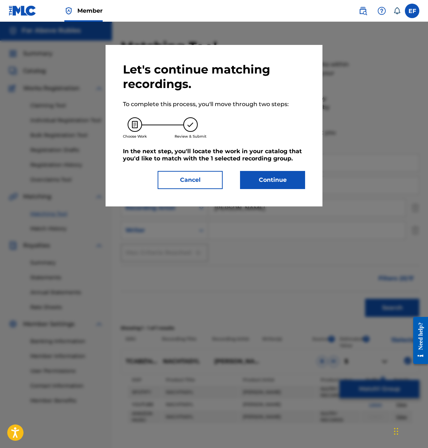
click at [276, 178] on button "Continue" at bounding box center [272, 180] width 65 height 18
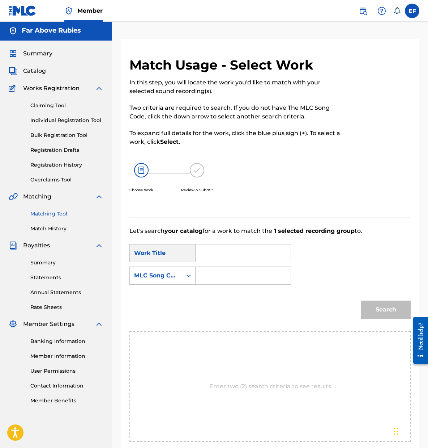
click at [215, 254] on input "Search Form" at bounding box center [243, 252] width 83 height 17
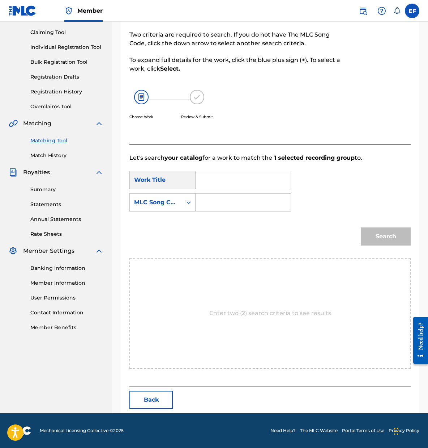
click at [269, 291] on div "Enter two (2) search criteria to see results" at bounding box center [271, 313] width 282 height 111
click at [234, 179] on input "Search Form" at bounding box center [243, 179] width 83 height 17
click at [212, 179] on input "NAchtasyl" at bounding box center [243, 179] width 83 height 17
type input "Nachtasyl"
click at [215, 207] on input "Search Form" at bounding box center [243, 202] width 83 height 17
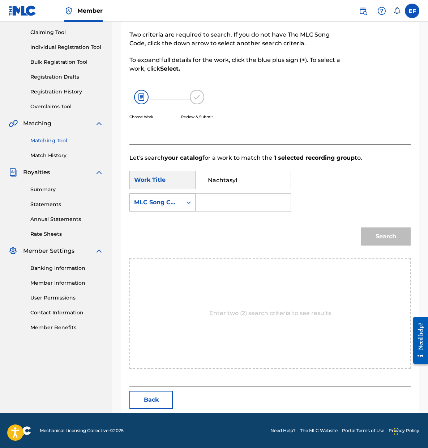
click at [185, 203] on div "Search Form" at bounding box center [188, 202] width 13 height 13
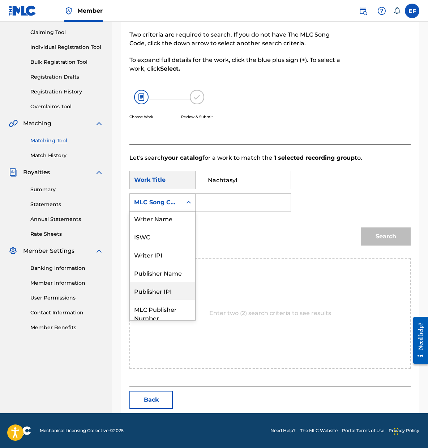
scroll to position [0, 0]
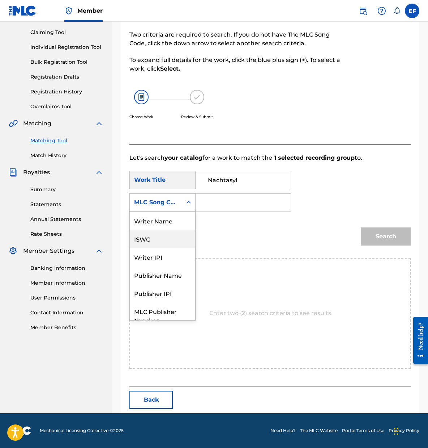
click at [160, 242] on div "ISWC" at bounding box center [163, 238] width 66 height 18
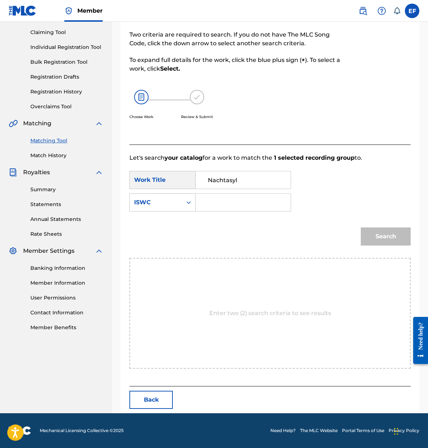
drag, startPoint x: 223, startPoint y: 203, endPoint x: 199, endPoint y: 191, distance: 27.0
click at [223, 203] on input "Search Form" at bounding box center [243, 202] width 83 height 17
paste input "TCABZ1418731"
type input "TCABZ1418731"
click at [379, 237] on button "Search" at bounding box center [386, 236] width 50 height 18
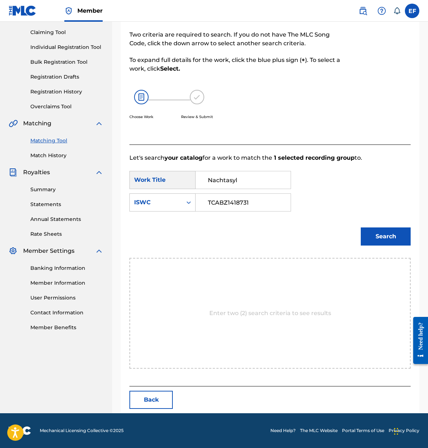
scroll to position [1, 0]
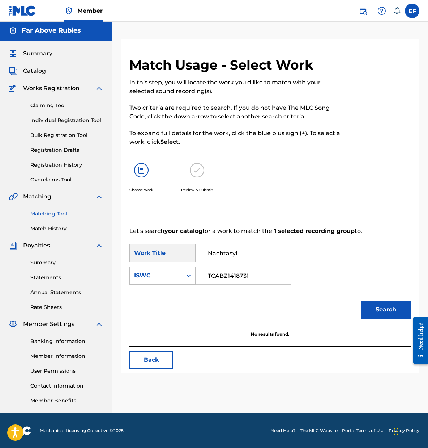
click at [384, 305] on button "Search" at bounding box center [386, 309] width 50 height 18
click at [188, 275] on icon "Search Form" at bounding box center [189, 275] width 4 height 3
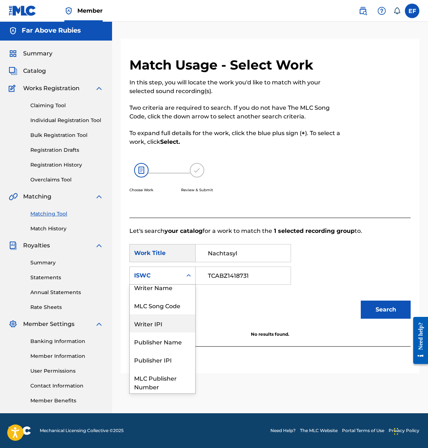
scroll to position [0, 0]
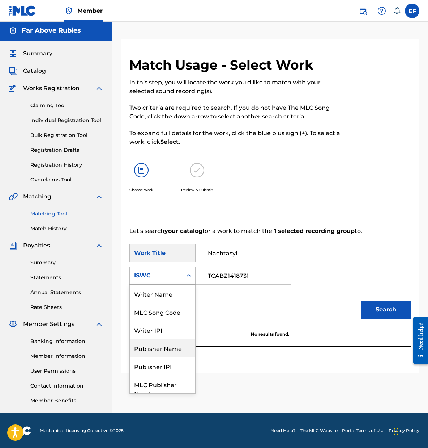
click at [180, 353] on div "Publisher Name" at bounding box center [163, 348] width 66 height 18
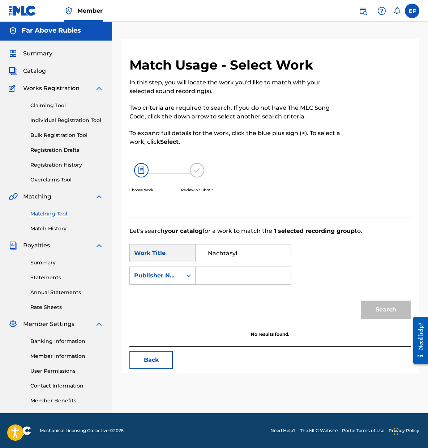
click at [226, 279] on input "Search Form" at bounding box center [243, 275] width 83 height 17
type input "Far Above Rubies"
click at [375, 302] on button "Search" at bounding box center [386, 309] width 50 height 18
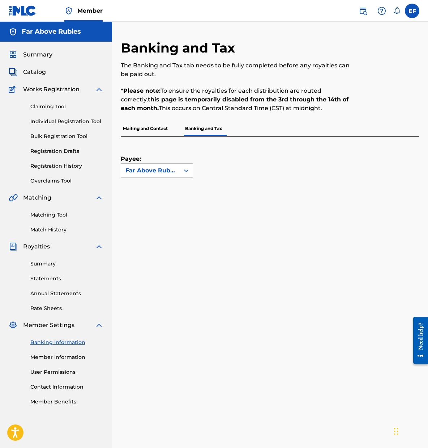
click at [62, 215] on link "Matching Tool" at bounding box center [66, 215] width 73 height 8
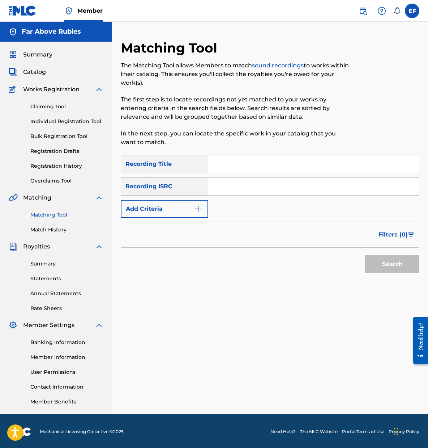
click at [235, 165] on input "Search Form" at bounding box center [313, 163] width 211 height 17
type input "[PERSON_NAME]"
click at [267, 179] on input "Search Form" at bounding box center [313, 186] width 211 height 17
paste input "TCABZ1418734"
type input "TCABZ1418734"
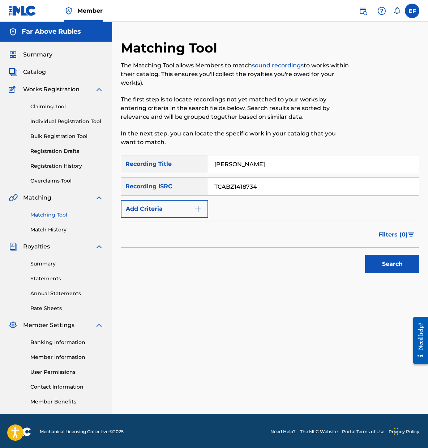
click at [382, 264] on button "Search" at bounding box center [393, 264] width 54 height 18
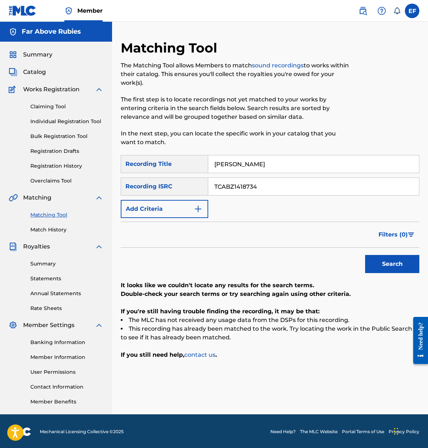
drag, startPoint x: 281, startPoint y: 187, endPoint x: 81, endPoint y: 151, distance: 203.4
click at [88, 160] on main "Far Above Rubies Summary Catalog Works Registration Claiming Tool Individual Re…" at bounding box center [214, 218] width 428 height 392
drag, startPoint x: 247, startPoint y: 168, endPoint x: 135, endPoint y: 154, distance: 113.1
click at [134, 155] on div "Matching Tool The Matching Tool allows Members to match sound recordings to wor…" at bounding box center [270, 227] width 299 height 374
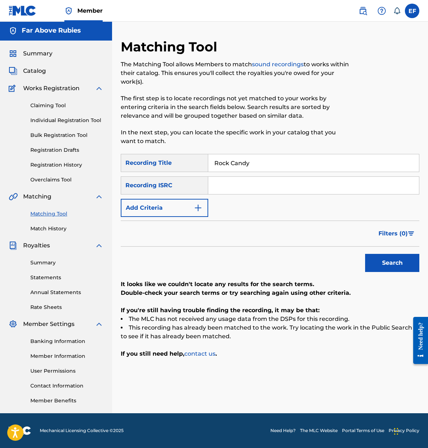
type input "Rock Candy"
click at [224, 191] on input "Search Form" at bounding box center [313, 185] width 211 height 17
paste input "TCABZ1418735"
type input "TCABZ1418735"
click at [395, 266] on button "Search" at bounding box center [393, 263] width 54 height 18
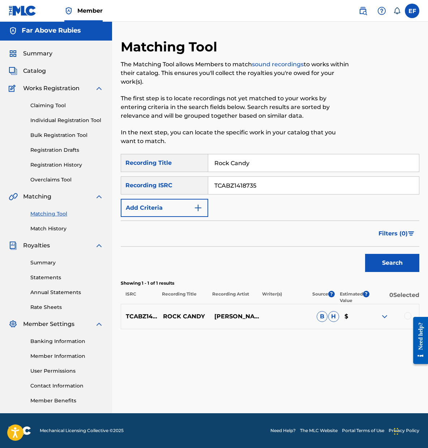
click at [408, 316] on div at bounding box center [408, 315] width 7 height 7
click at [392, 391] on button "Match 1 Group" at bounding box center [380, 389] width 80 height 18
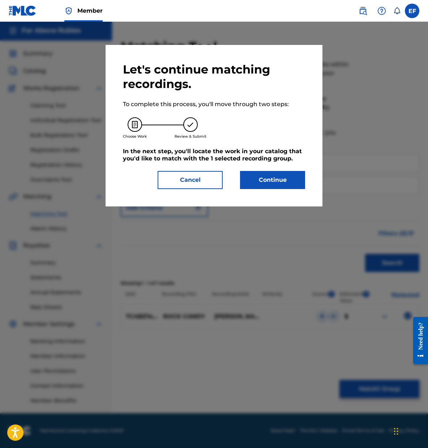
click at [278, 184] on button "Continue" at bounding box center [272, 180] width 65 height 18
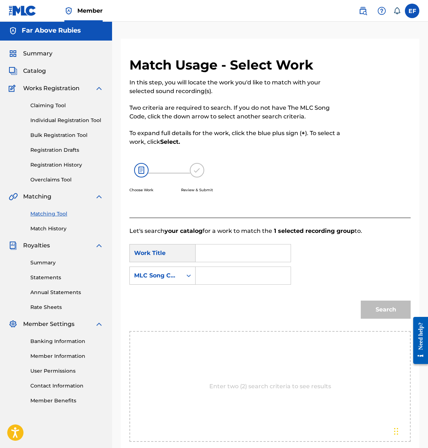
click at [228, 257] on input "Search Form" at bounding box center [243, 252] width 83 height 17
type input "Rock Candy"
drag, startPoint x: 229, startPoint y: 249, endPoint x: 222, endPoint y: 275, distance: 26.9
click at [222, 275] on input "Search Form" at bounding box center [243, 275] width 83 height 17
click at [185, 274] on div "Search Form" at bounding box center [188, 275] width 13 height 13
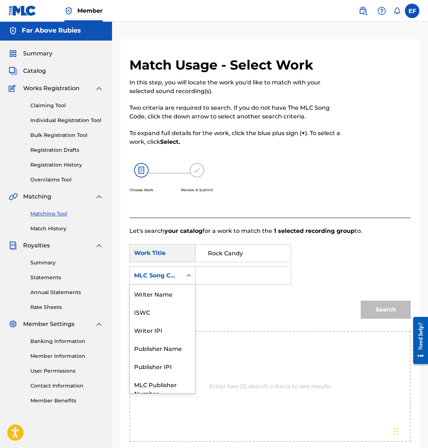
scroll to position [27, 0]
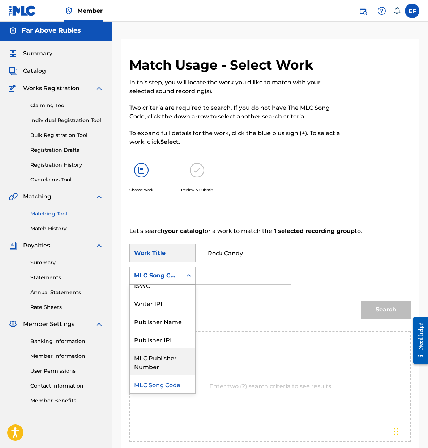
click at [183, 360] on div "MLC Publisher Number" at bounding box center [163, 361] width 66 height 27
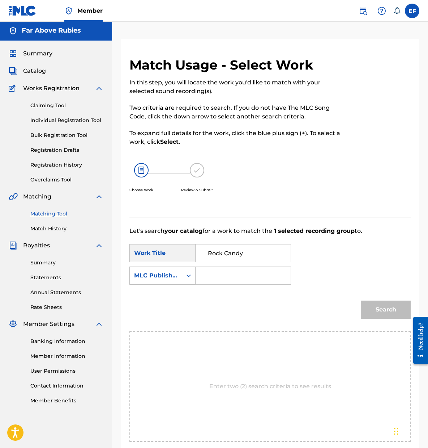
click at [69, 354] on link "Member Information" at bounding box center [66, 356] width 73 height 8
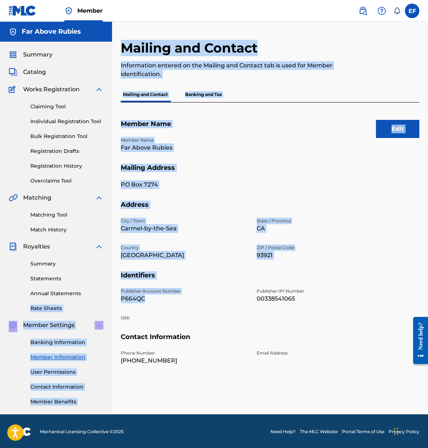
drag, startPoint x: 154, startPoint y: 300, endPoint x: 93, endPoint y: 299, distance: 61.5
click at [92, 300] on main "Far Above Rubies Summary Catalog Works Registration Claiming Tool Individual Re…" at bounding box center [214, 218] width 428 height 392
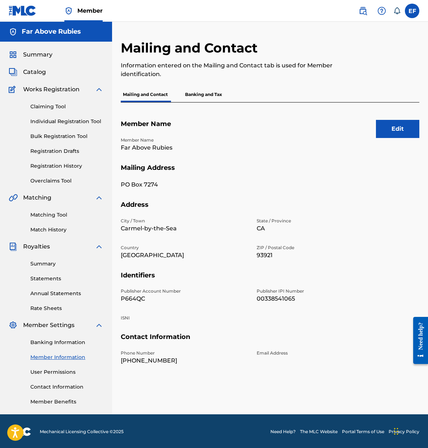
click at [224, 304] on div "Publisher Account Number P664QC Publisher IPI Number 00338541065 ISNI" at bounding box center [252, 310] width 263 height 45
drag, startPoint x: 255, startPoint y: 296, endPoint x: 308, endPoint y: 298, distance: 53.3
click at [308, 298] on div "Publisher Account Number P664QC Publisher IPI Number 00338541065 ISNI" at bounding box center [252, 310] width 263 height 45
copy p "00338541065"
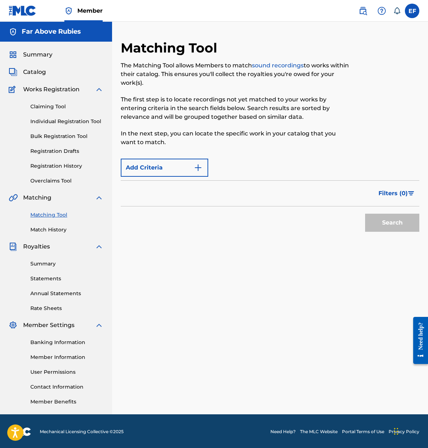
scroll to position [1, 0]
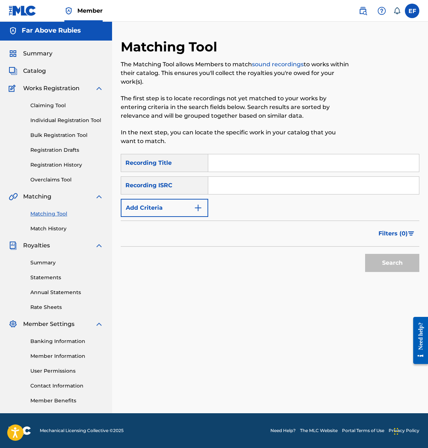
click at [187, 182] on div "Recording ISRC" at bounding box center [165, 185] width 88 height 18
click at [241, 162] on input "Search Form" at bounding box center [313, 162] width 211 height 17
type input "Rock Candy"
click at [223, 190] on input "Search Form" at bounding box center [313, 185] width 211 height 17
type input "TCABZ1418735"
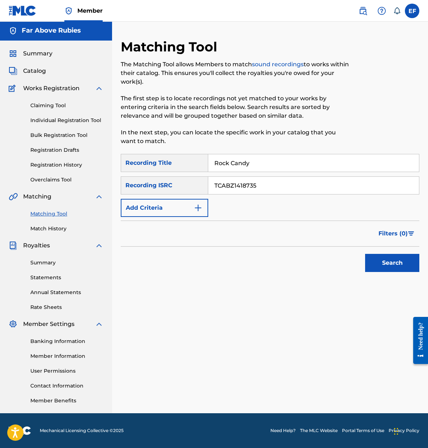
click at [373, 258] on button "Search" at bounding box center [393, 263] width 54 height 18
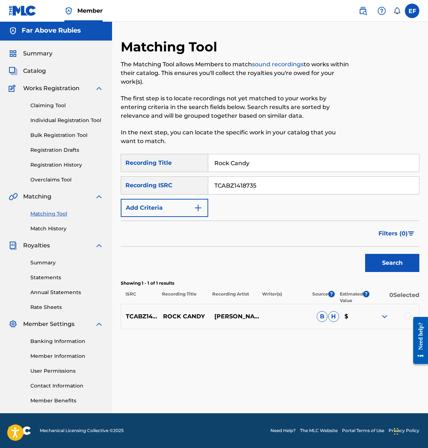
click at [409, 313] on div at bounding box center [418, 340] width 20 height 60
click at [408, 316] on div at bounding box center [418, 340] width 20 height 60
click at [408, 314] on html "Need help? Resource Center Help Get the help you need from our knowledge base N…" at bounding box center [418, 340] width 20 height 60
click at [385, 313] on img at bounding box center [385, 316] width 9 height 9
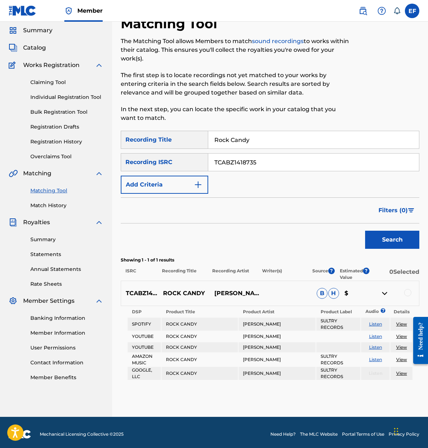
scroll to position [28, 0]
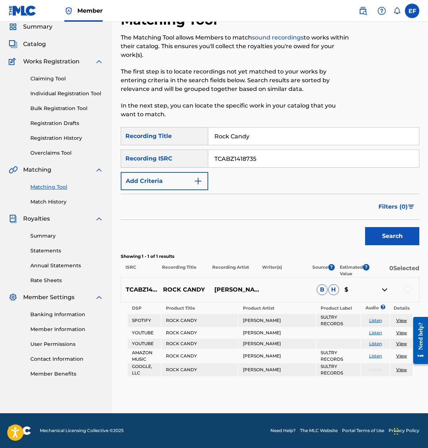
click at [410, 291] on div at bounding box center [408, 288] width 7 height 7
click at [393, 385] on button "Match 1 Group" at bounding box center [380, 389] width 80 height 18
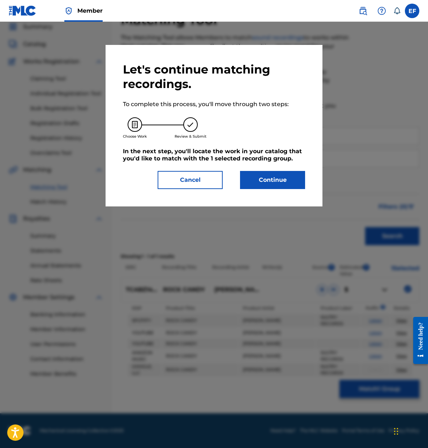
click at [275, 184] on button "Continue" at bounding box center [272, 180] width 65 height 18
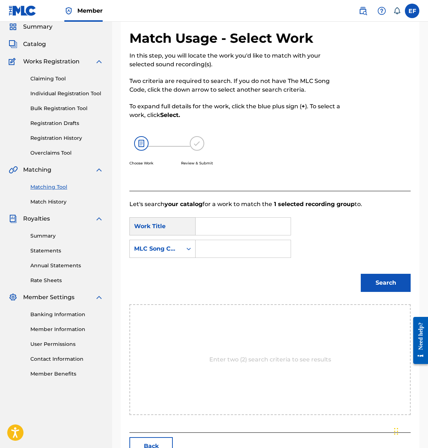
scroll to position [1, 0]
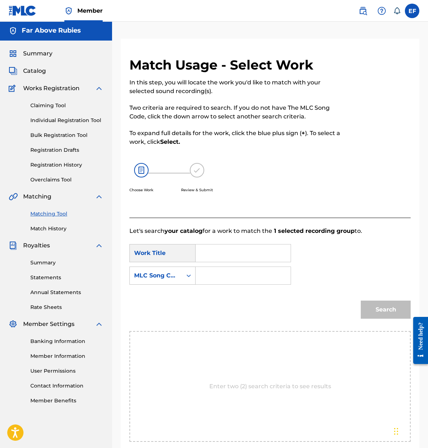
click at [223, 256] on input "Search Form" at bounding box center [243, 252] width 83 height 17
type input "Rock Candy"
drag, startPoint x: 229, startPoint y: 254, endPoint x: 199, endPoint y: 274, distance: 36.5
click at [198, 274] on div "Search Form" at bounding box center [244, 275] width 96 height 18
click at [175, 277] on div "MLC Song Code" at bounding box center [156, 275] width 44 height 9
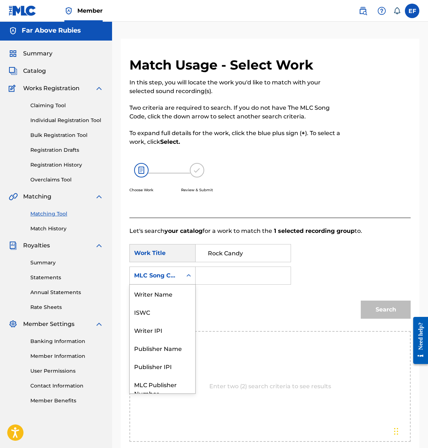
scroll to position [27, 0]
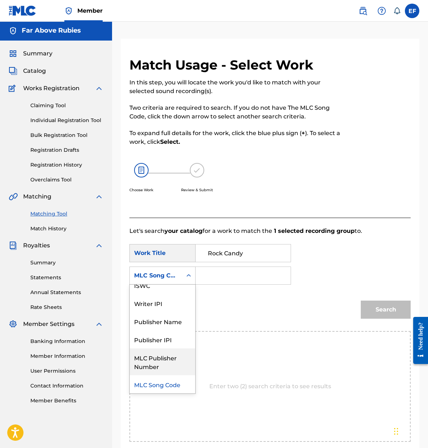
click at [181, 364] on div "MLC Publisher Number" at bounding box center [163, 361] width 66 height 27
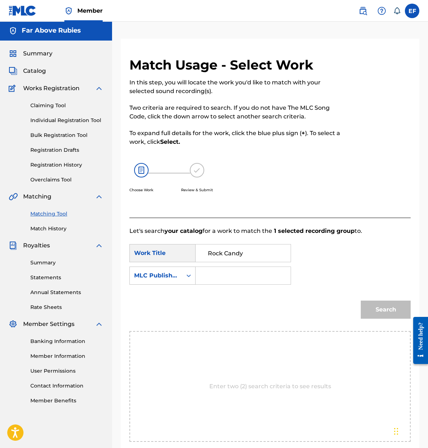
click at [237, 281] on input "Search Form" at bounding box center [243, 275] width 83 height 17
paste input "00338541065"
type input "00338541065"
click at [402, 313] on button "Search" at bounding box center [386, 309] width 50 height 18
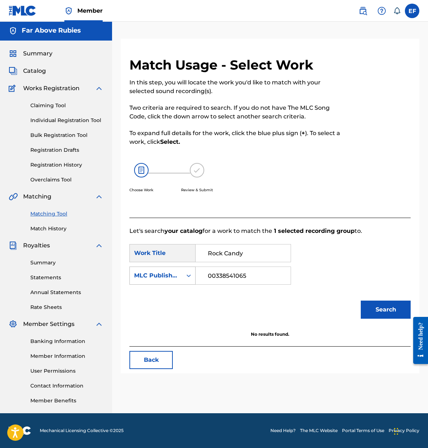
click at [170, 271] on div "MLC Publisher Number" at bounding box center [156, 275] width 44 height 9
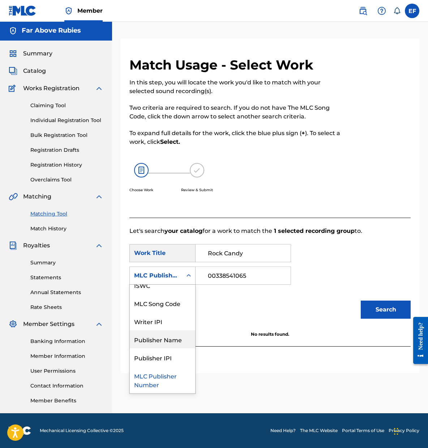
click at [56, 356] on link "Member Information" at bounding box center [66, 356] width 73 height 8
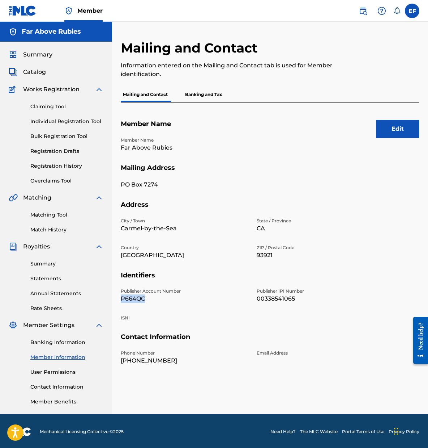
drag, startPoint x: 172, startPoint y: 297, endPoint x: 121, endPoint y: 296, distance: 51.0
click at [121, 296] on div "Mailing and Contact Information entered on the Mailing and Contact tab is used …" at bounding box center [270, 227] width 316 height 374
copy p "P664QC"
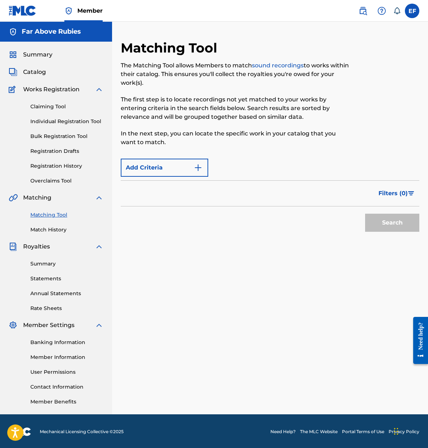
scroll to position [1, 0]
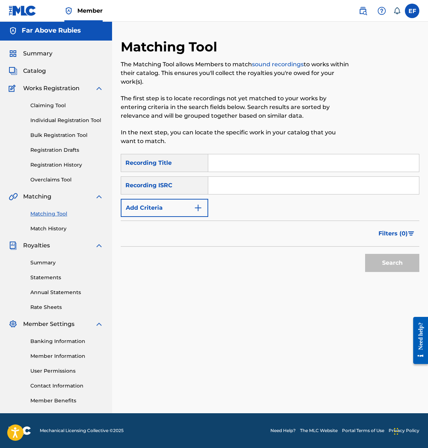
click at [236, 162] on input "Search Form" at bounding box center [313, 162] width 211 height 17
type input "Rock Candy"
click at [273, 194] on div "Search Form" at bounding box center [313, 185] width 211 height 18
click at [268, 186] on input "Search Form" at bounding box center [313, 185] width 211 height 17
type input "TCABZ1418735"
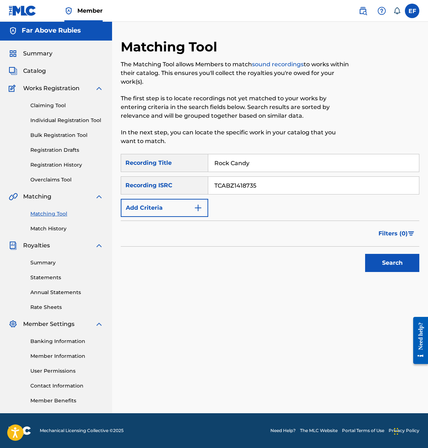
click at [417, 267] on button "Search" at bounding box center [393, 263] width 54 height 18
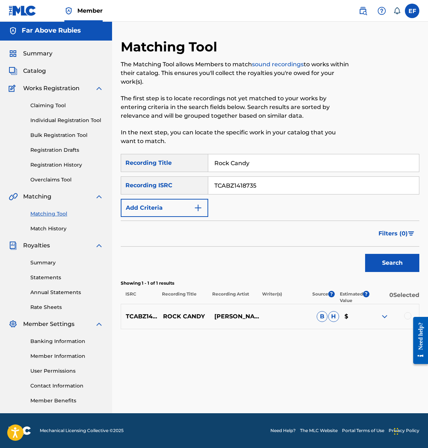
click at [406, 314] on div at bounding box center [408, 315] width 7 height 7
click at [396, 397] on button "Match 1 Group" at bounding box center [380, 389] width 80 height 18
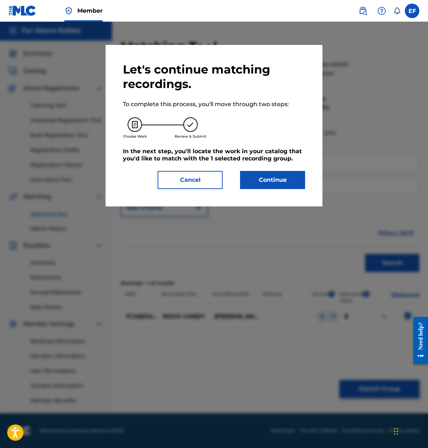
click at [279, 184] on button "Continue" at bounding box center [272, 180] width 65 height 18
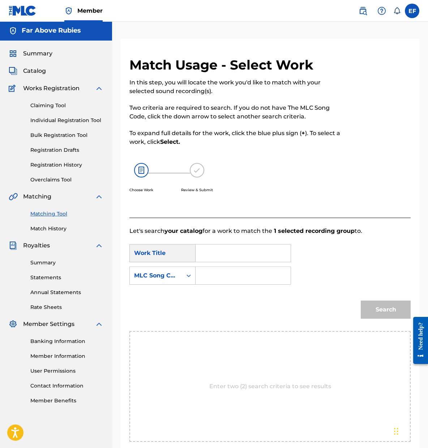
click at [222, 254] on input "Search Form" at bounding box center [243, 252] width 83 height 17
type input "Rock Candy"
click at [225, 275] on input "Search Form" at bounding box center [243, 275] width 83 height 17
click at [181, 273] on div "MLC Song Code" at bounding box center [156, 276] width 52 height 14
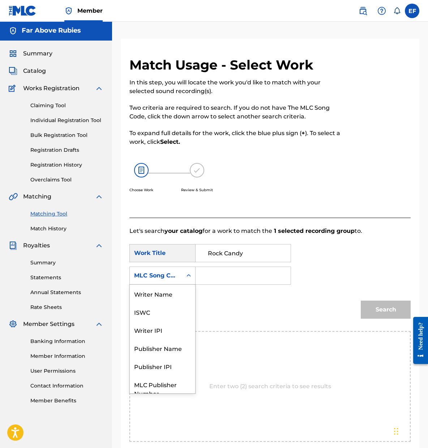
scroll to position [27, 0]
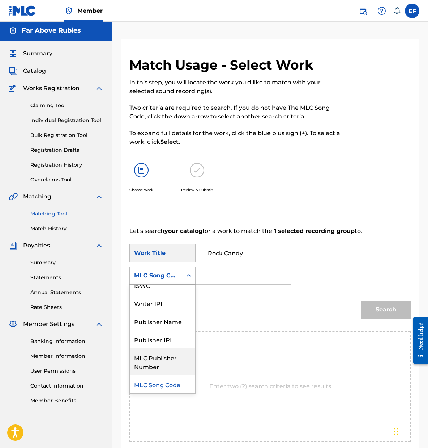
click at [174, 365] on div "MLC Publisher Number" at bounding box center [163, 361] width 66 height 27
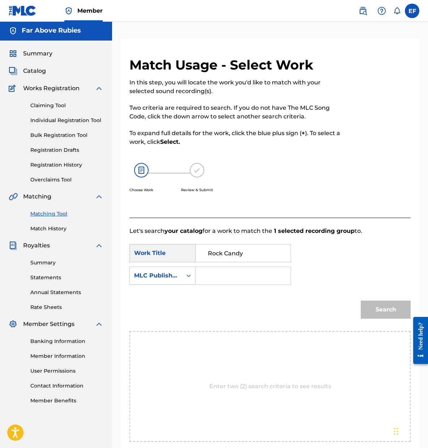
click at [251, 273] on input "Search Form" at bounding box center [243, 275] width 83 height 17
paste input "P664QC"
type input "P664QC"
click at [385, 308] on button "Search" at bounding box center [386, 309] width 50 height 18
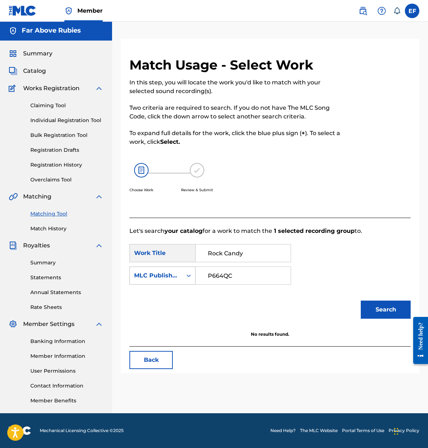
click at [191, 275] on icon "Search Form" at bounding box center [189, 275] width 4 height 3
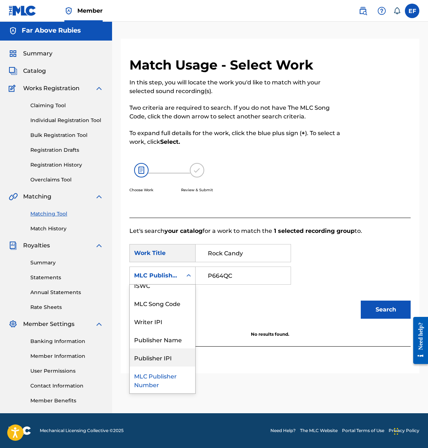
click at [163, 356] on div "Publisher IPI" at bounding box center [163, 357] width 66 height 18
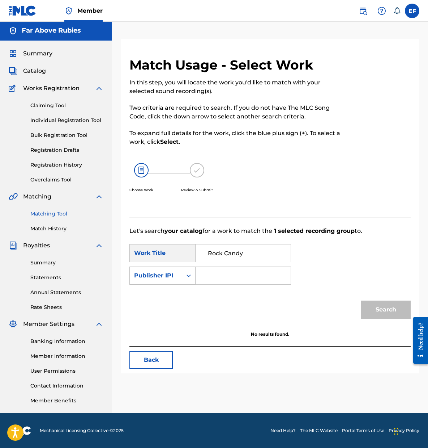
click at [68, 357] on link "Member Information" at bounding box center [66, 356] width 73 height 8
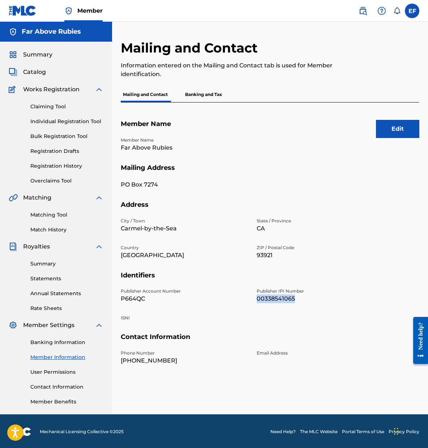
drag, startPoint x: 315, startPoint y: 298, endPoint x: 255, endPoint y: 300, distance: 60.5
click at [255, 300] on div "Publisher Account Number P664QC Publisher IPI Number 00338541065 ISNI" at bounding box center [252, 310] width 263 height 45
copy p "00338541065"
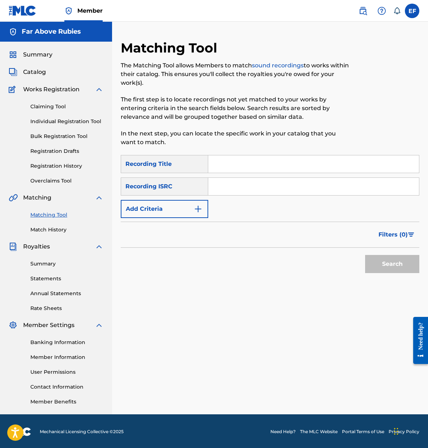
scroll to position [1, 0]
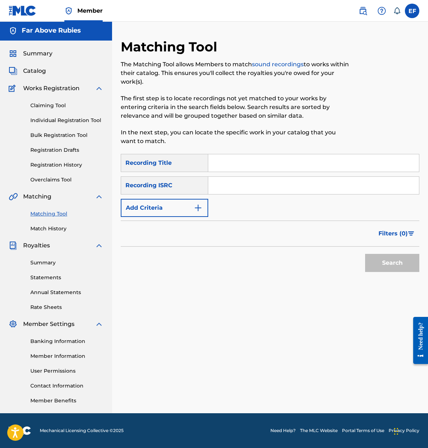
click at [267, 159] on input "Search Form" at bounding box center [313, 162] width 211 height 17
drag, startPoint x: 251, startPoint y: 166, endPoint x: 240, endPoint y: 163, distance: 11.3
click at [240, 163] on input "Rock Candy" at bounding box center [313, 162] width 211 height 17
type input "Rock Candy"
click at [194, 210] on button "Add Criteria" at bounding box center [165, 208] width 88 height 18
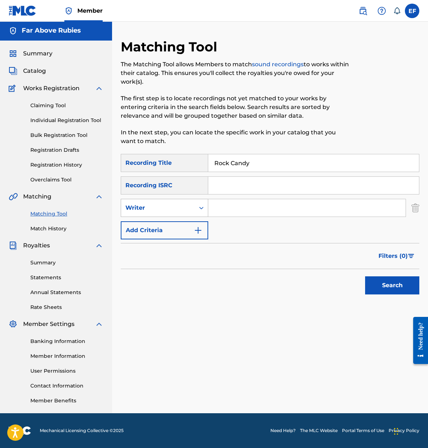
click at [195, 205] on div "Search Form" at bounding box center [201, 207] width 13 height 13
click at [180, 223] on div "Recording Artist" at bounding box center [164, 226] width 87 height 18
click at [235, 209] on input "Search Form" at bounding box center [307, 207] width 198 height 17
click at [232, 209] on input "[PERSON_NAME] [PERSON_NAME]" at bounding box center [307, 207] width 198 height 17
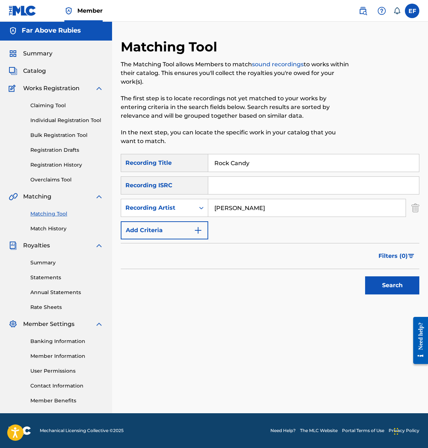
type input "[PERSON_NAME]"
click at [388, 282] on button "Search" at bounding box center [393, 285] width 54 height 18
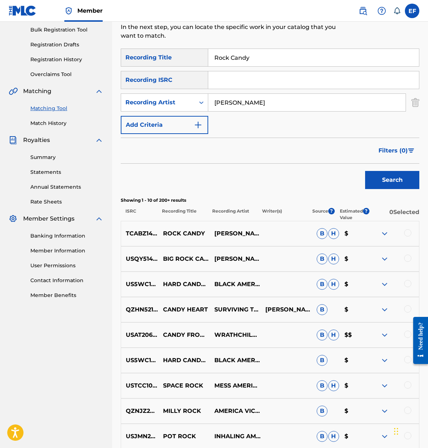
scroll to position [108, 0]
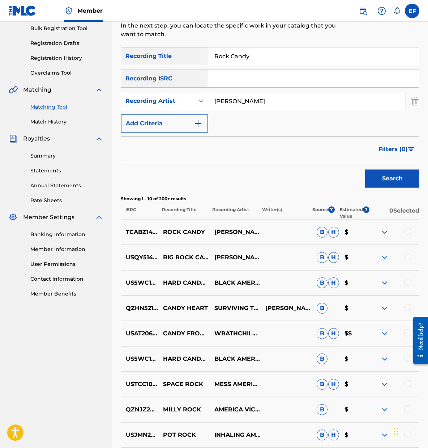
click at [406, 230] on div at bounding box center [408, 231] width 7 height 7
click at [387, 390] on button "Match 1 Group" at bounding box center [380, 389] width 80 height 18
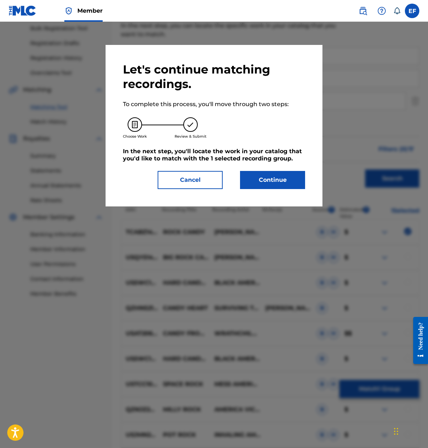
drag, startPoint x: 259, startPoint y: 181, endPoint x: 195, endPoint y: 167, distance: 65.5
click at [199, 159] on div "Let's continue matching recordings. To complete this process, you'll move throu…" at bounding box center [214, 125] width 182 height 127
click at [197, 175] on button "Cancel" at bounding box center [190, 180] width 65 height 18
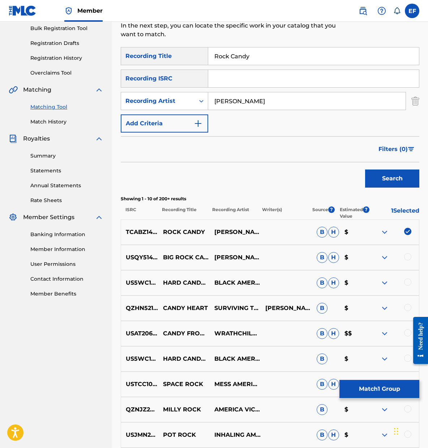
click at [388, 391] on button "Match 1 Group" at bounding box center [380, 389] width 80 height 18
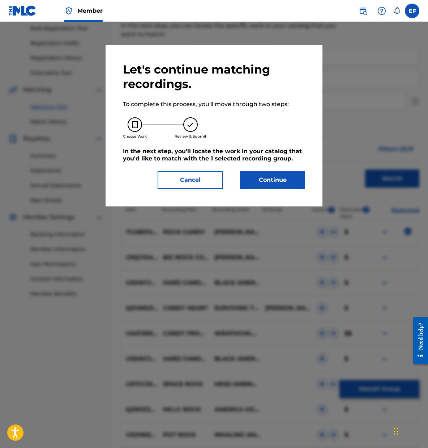
click at [274, 179] on button "Continue" at bounding box center [272, 180] width 65 height 18
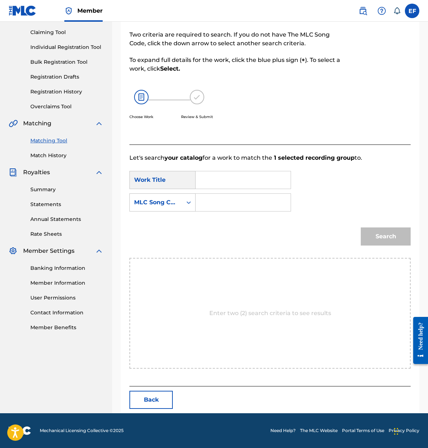
click at [233, 182] on input "Search Form" at bounding box center [243, 179] width 83 height 17
type input "Rock Candy"
click at [167, 199] on div "MLC Song Code" at bounding box center [156, 202] width 44 height 9
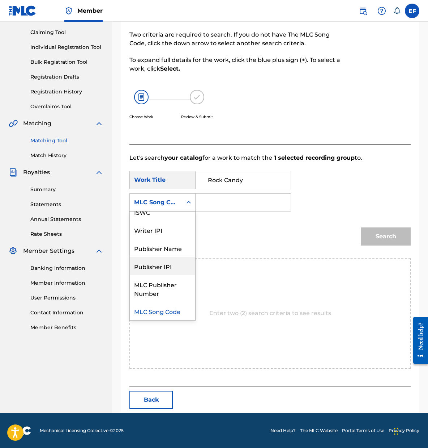
click at [166, 271] on div "Publisher IPI" at bounding box center [163, 266] width 66 height 18
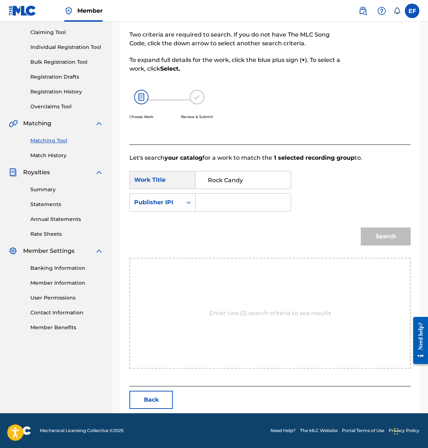
click at [247, 204] on input "Search Form" at bounding box center [243, 202] width 83 height 17
paste input "00338541065"
click at [388, 235] on button "Search" at bounding box center [386, 236] width 50 height 18
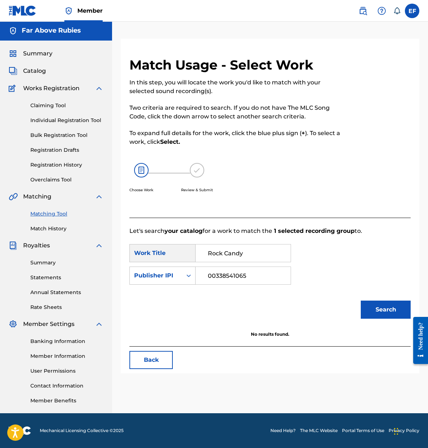
click at [388, 304] on button "Search" at bounding box center [386, 309] width 50 height 18
click at [185, 274] on div "Search Form" at bounding box center [188, 275] width 13 height 13
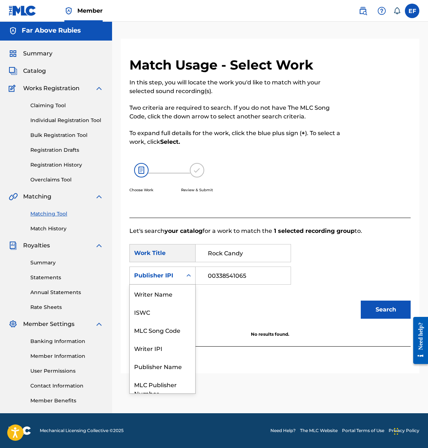
scroll to position [27, 0]
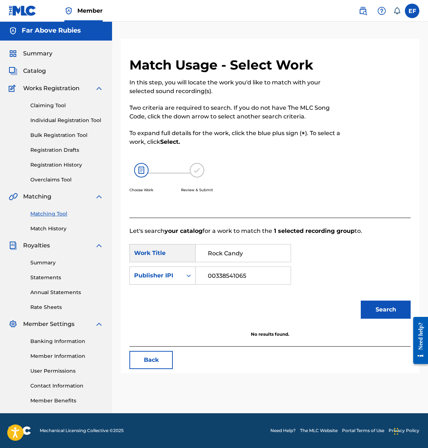
drag, startPoint x: 215, startPoint y: 274, endPoint x: 180, endPoint y: 263, distance: 37.1
click at [180, 263] on div "SearchWithCriteria882b3261-bd5c-4419-9f17-805af18e5550 Work Title Rock Candy Se…" at bounding box center [271, 266] width 282 height 45
type input "338541065"
drag, startPoint x: 396, startPoint y: 299, endPoint x: 388, endPoint y: 307, distance: 11.3
click at [396, 300] on div "Search" at bounding box center [385, 307] width 54 height 29
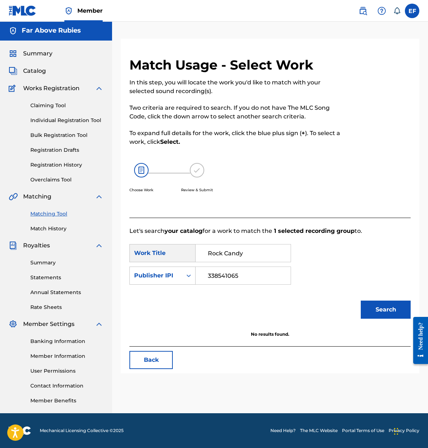
click at [388, 307] on button "Search" at bounding box center [386, 309] width 50 height 18
drag, startPoint x: 254, startPoint y: 277, endPoint x: 177, endPoint y: 267, distance: 78.1
click at [184, 263] on div "SearchWithCriteria882b3261-bd5c-4419-9f17-805af18e5550 Work Title Rock Candy Se…" at bounding box center [271, 266] width 282 height 45
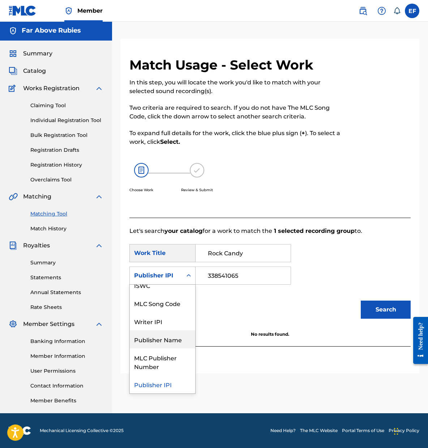
drag, startPoint x: 188, startPoint y: 274, endPoint x: 163, endPoint y: 343, distance: 73.5
click at [163, 284] on div "Publisher Name, 5 of 7. 7 results available. Use Up and Down to choose options,…" at bounding box center [163, 275] width 66 height 18
click at [159, 339] on div "Publisher Name" at bounding box center [163, 339] width 66 height 18
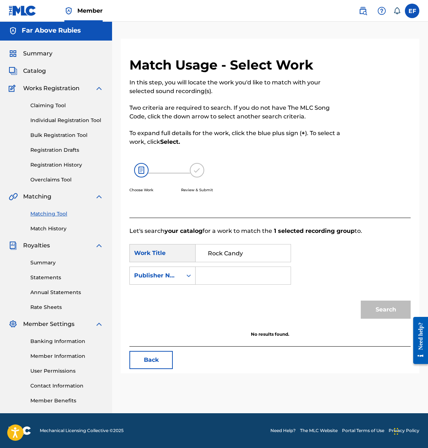
click at [229, 277] on input "Search Form" at bounding box center [243, 275] width 83 height 17
type input "Far Above Rubies"
click at [379, 313] on button "Search" at bounding box center [386, 309] width 50 height 18
drag, startPoint x: 275, startPoint y: 277, endPoint x: 144, endPoint y: 244, distance: 135.9
click at [144, 244] on form "SearchWithCriteria882b3261-bd5c-4419-9f17-805af18e5550 Work Title Rock Candy Se…" at bounding box center [271, 283] width 282 height 96
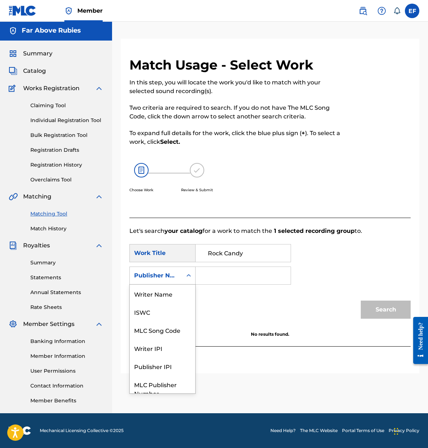
click at [181, 276] on div "Publisher Name" at bounding box center [156, 276] width 52 height 14
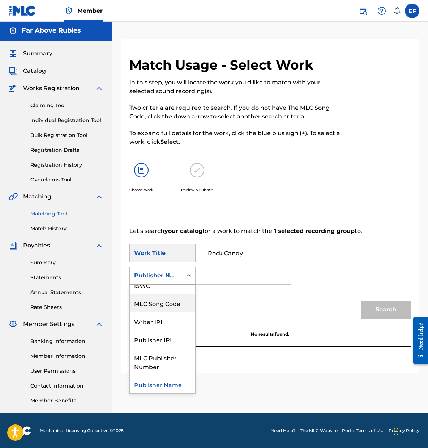
scroll to position [0, 0]
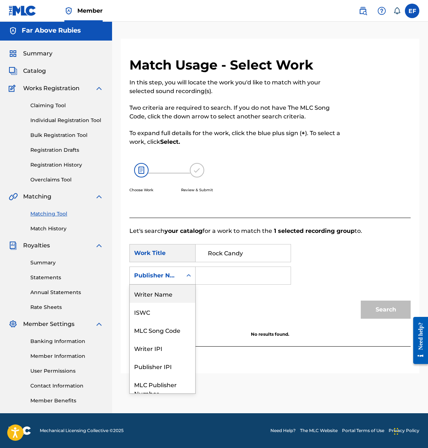
click at [181, 292] on div "Writer Name" at bounding box center [163, 293] width 66 height 18
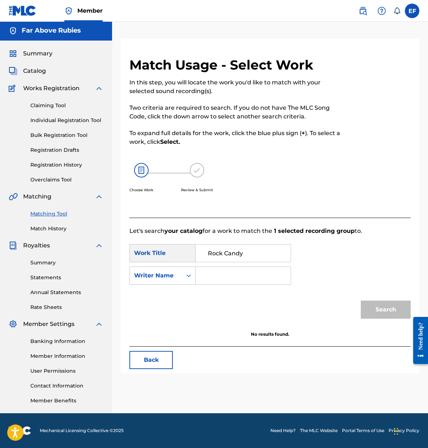
click at [208, 275] on input "Search Form" at bounding box center [243, 275] width 83 height 17
type input "[PERSON_NAME]"
click at [376, 313] on button "Search" at bounding box center [386, 309] width 50 height 18
click at [89, 119] on link "Individual Registration Tool" at bounding box center [66, 121] width 73 height 8
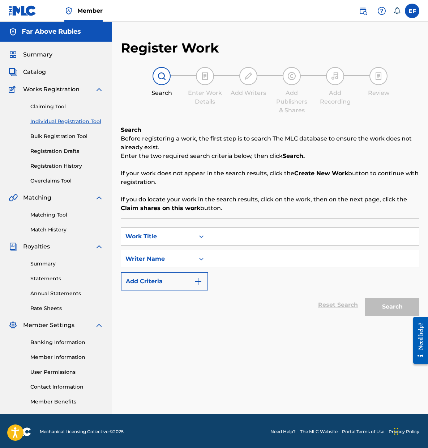
click at [45, 228] on link "Match History" at bounding box center [66, 230] width 73 height 8
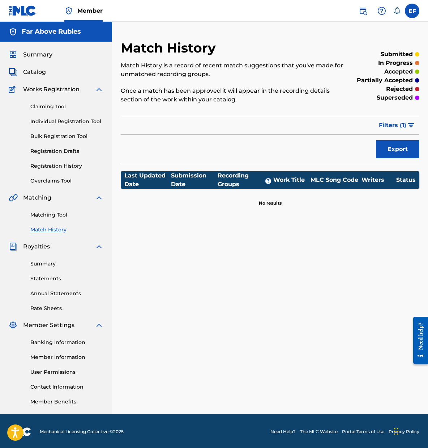
click at [85, 121] on link "Individual Registration Tool" at bounding box center [66, 122] width 73 height 8
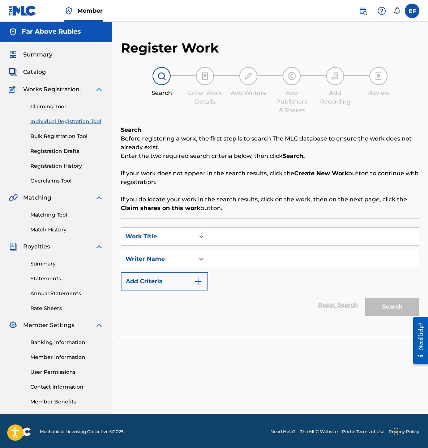
click at [255, 230] on input "Search Form" at bounding box center [313, 236] width 211 height 17
type input "Rock Candy"
drag, startPoint x: 232, startPoint y: 251, endPoint x: 232, endPoint y: 256, distance: 4.7
click at [233, 256] on input "Search Form" at bounding box center [313, 258] width 211 height 17
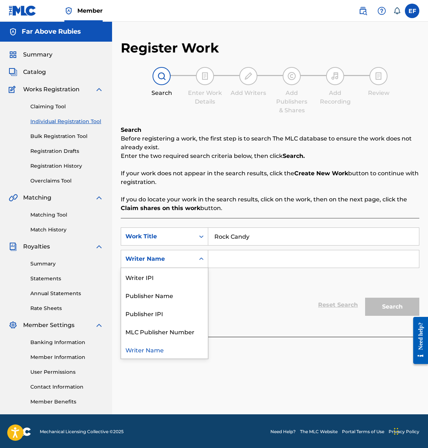
click at [202, 256] on icon "Search Form" at bounding box center [201, 258] width 7 height 7
click at [163, 314] on div "Publisher IPI" at bounding box center [164, 313] width 87 height 18
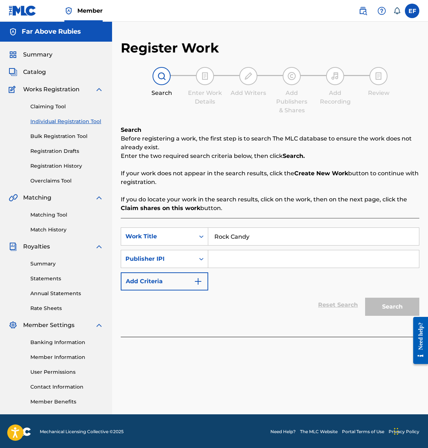
click at [254, 259] on input "Search Form" at bounding box center [313, 258] width 211 height 17
paste input "338541065"
type input "338541065"
click at [393, 307] on button "Search" at bounding box center [393, 306] width 54 height 18
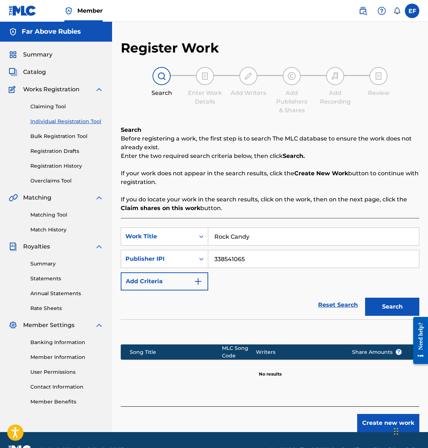
drag, startPoint x: 270, startPoint y: 259, endPoint x: 220, endPoint y: 248, distance: 51.0
click at [220, 248] on div "SearchWithCriteria882b3261-bd5c-4419-9f17-805af18e5550 Work Title Rock Candy Se…" at bounding box center [270, 258] width 299 height 63
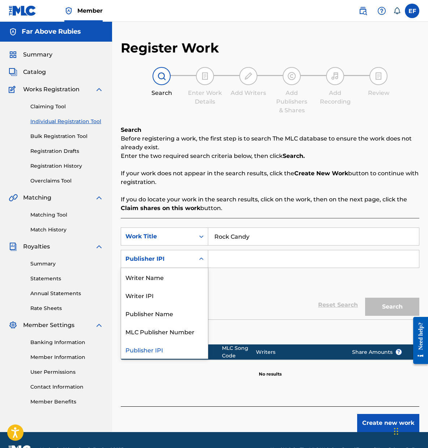
click at [200, 260] on icon "Search Form" at bounding box center [201, 258] width 7 height 7
click at [249, 255] on input "Search Form" at bounding box center [313, 258] width 211 height 17
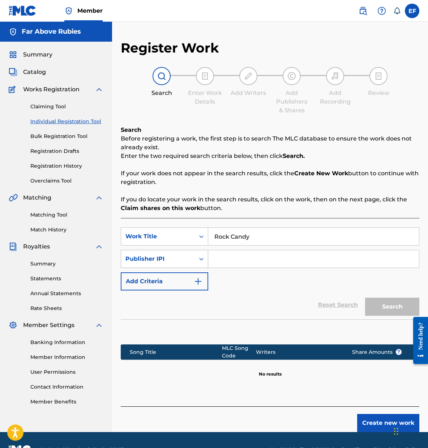
click at [197, 255] on div "Search Form" at bounding box center [201, 258] width 13 height 13
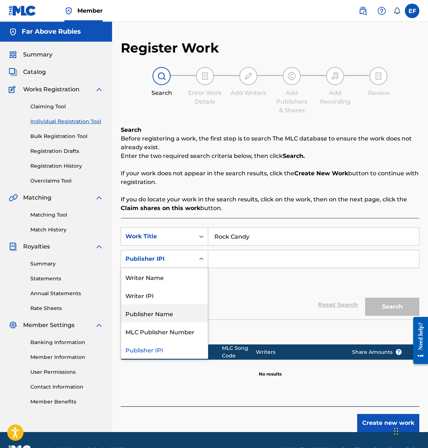
click at [168, 316] on div "Publisher Name" at bounding box center [164, 313] width 87 height 18
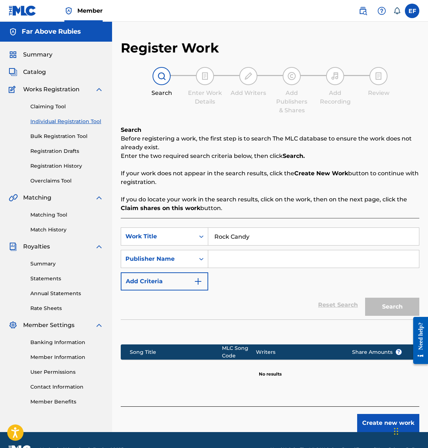
click at [249, 255] on input "Search Form" at bounding box center [313, 258] width 211 height 17
type input "Far Above Rubies"
click at [380, 294] on div "Search" at bounding box center [391, 304] width 58 height 29
click at [385, 313] on button "Search" at bounding box center [393, 306] width 54 height 18
click at [424, 339] on div "Need help?" at bounding box center [421, 336] width 10 height 28
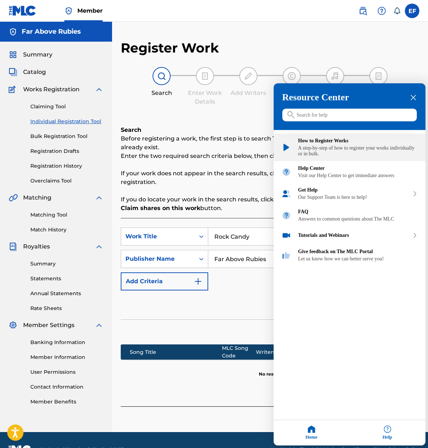
click at [288, 148] on img "How to Register Works" at bounding box center [286, 147] width 9 height 9
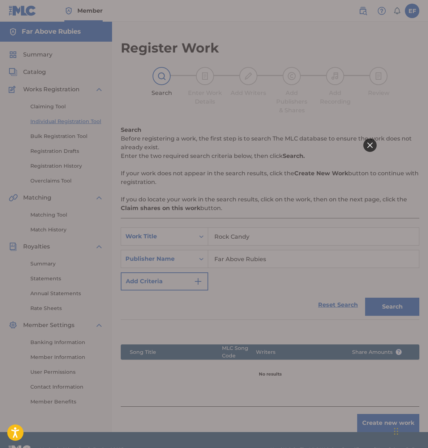
click at [143, 97] on html at bounding box center [214, 224] width 326 height 448
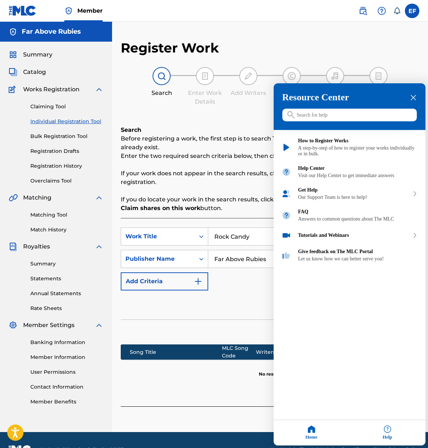
click at [111, 109] on div at bounding box center [214, 224] width 428 height 448
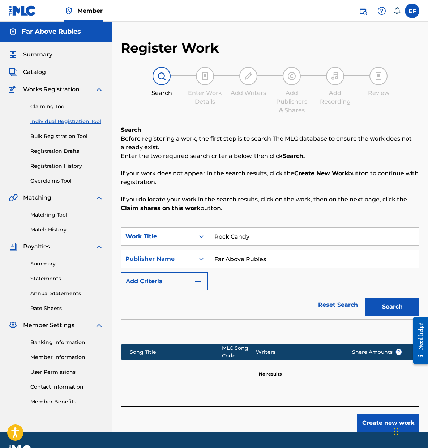
click at [65, 136] on link "Bulk Registration Tool" at bounding box center [66, 136] width 73 height 8
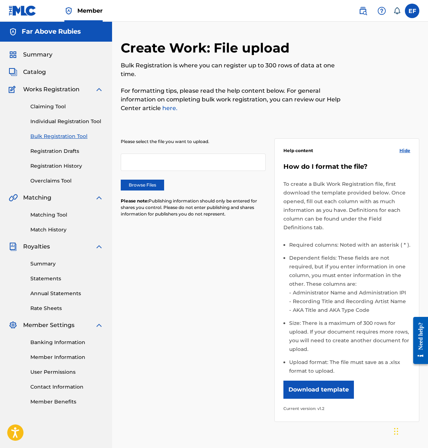
click at [85, 122] on link "Individual Registration Tool" at bounding box center [66, 122] width 73 height 8
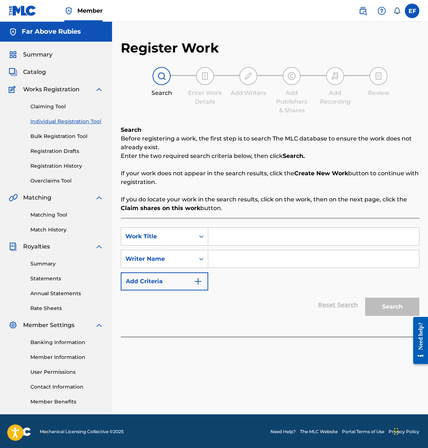
click at [242, 240] on input "Search Form" at bounding box center [313, 236] width 211 height 17
type input "Rock Candy"
click at [195, 256] on div "Search Form" at bounding box center [201, 258] width 13 height 13
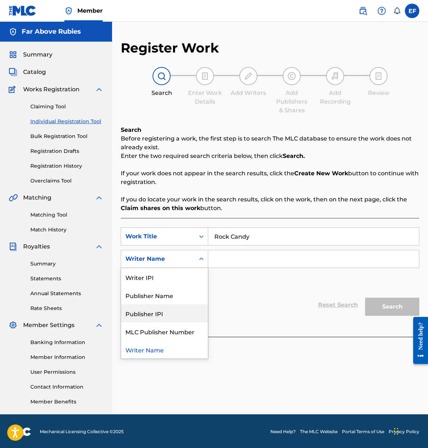
drag, startPoint x: 164, startPoint y: 313, endPoint x: 190, endPoint y: 290, distance: 34.1
click at [164, 313] on div "Publisher IPI" at bounding box center [164, 313] width 87 height 18
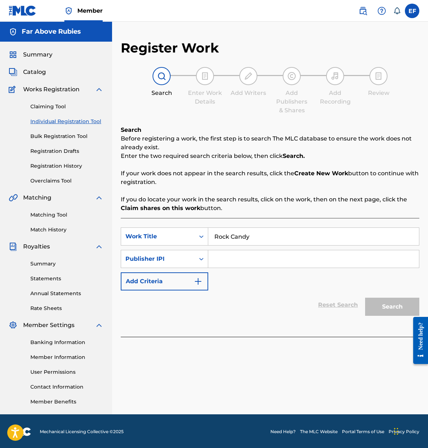
click at [245, 262] on input "Search Form" at bounding box center [313, 258] width 211 height 17
paste input "338541065"
type input "338541065"
click at [393, 307] on button "Search" at bounding box center [393, 306] width 54 height 18
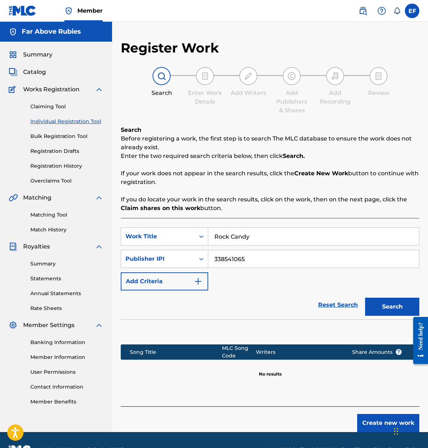
click at [201, 280] on img "Search Form" at bounding box center [198, 281] width 9 height 9
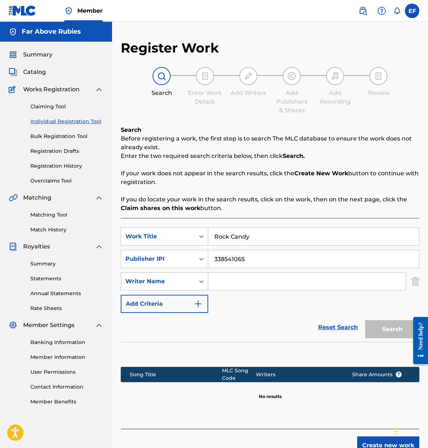
click at [201, 278] on div "Search Form" at bounding box center [201, 281] width 13 height 13
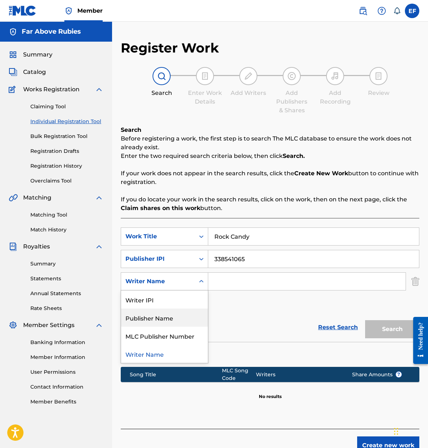
click at [172, 318] on div "Publisher Name" at bounding box center [164, 317] width 87 height 18
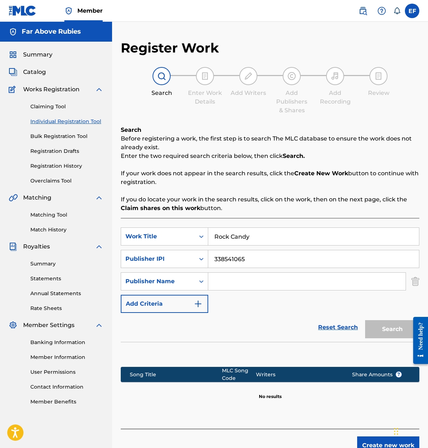
click at [246, 279] on input "Search Form" at bounding box center [307, 281] width 198 height 17
type input "Far Above Rubies"
click at [398, 330] on button "Search" at bounding box center [393, 329] width 54 height 18
click at [386, 443] on button "Create new work" at bounding box center [389, 445] width 62 height 18
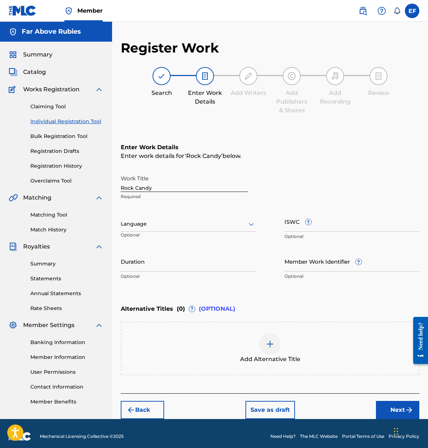
click at [121, 186] on div "Register Work Search Enter Work Details Add Writers Add Publishers & Shares Add…" at bounding box center [270, 229] width 316 height 379
click at [121, 186] on input "Rock Candy" at bounding box center [184, 181] width 127 height 21
click at [155, 185] on input ""Rock Candy" at bounding box center [184, 181] width 127 height 21
click at [162, 187] on input ""Rock Candy"" at bounding box center [184, 181] width 127 height 21
drag, startPoint x: 182, startPoint y: 187, endPoint x: 7, endPoint y: 162, distance: 176.5
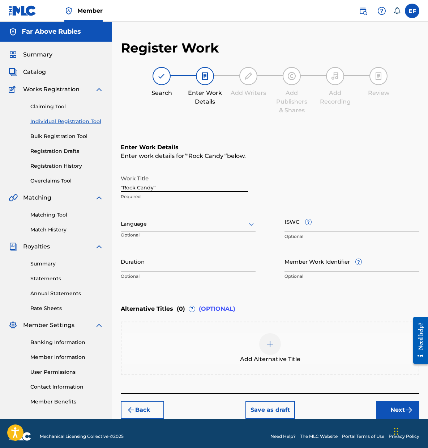
click at [7, 166] on main "Far Above Rubies Summary Catalog Works Registration Claiming Tool Individual Re…" at bounding box center [214, 220] width 428 height 397
type input "Rock Candy"
drag, startPoint x: 178, startPoint y: 186, endPoint x: 55, endPoint y: 161, distance: 125.6
click at [58, 162] on main "Far Above Rubies Summary Catalog Works Registration Claiming Tool Individual Re…" at bounding box center [214, 220] width 428 height 397
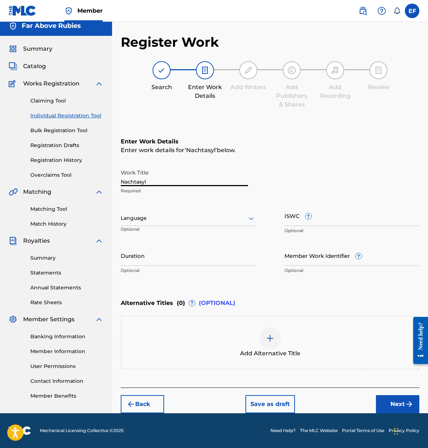
type input "Nachtasyl"
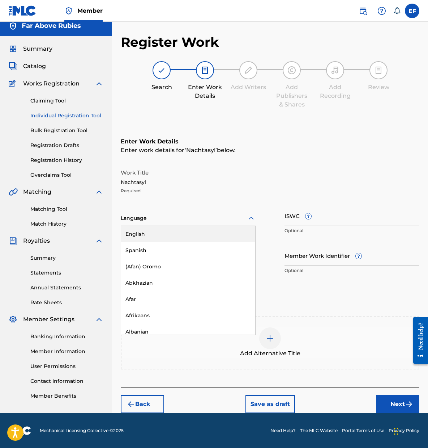
click at [154, 224] on div "Language" at bounding box center [188, 218] width 135 height 15
click at [147, 232] on div "English" at bounding box center [188, 234] width 134 height 16
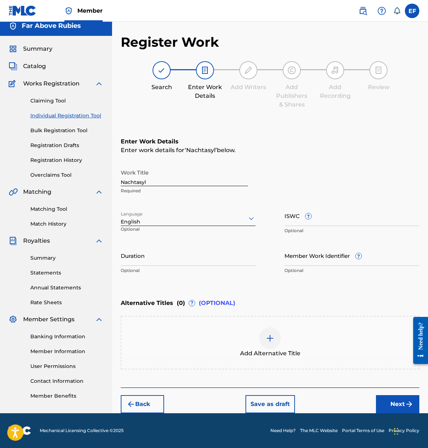
click at [402, 405] on button "Next" at bounding box center [397, 404] width 43 height 18
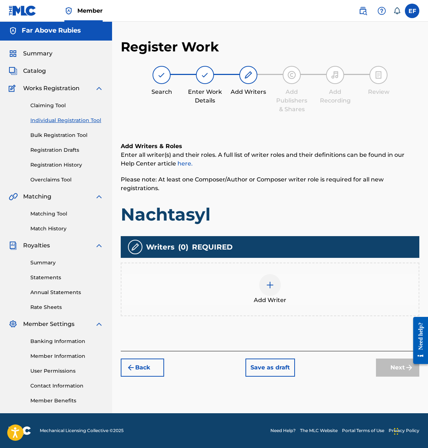
scroll to position [1, 0]
click at [272, 287] on img at bounding box center [270, 284] width 9 height 9
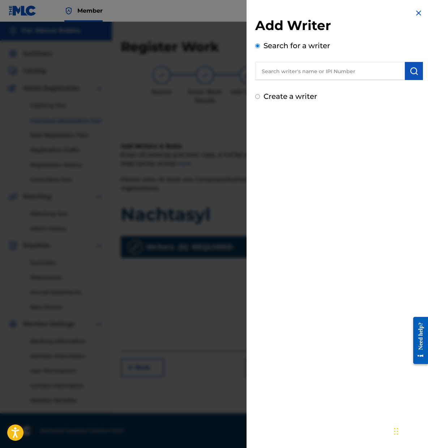
click at [302, 72] on input "text" at bounding box center [330, 71] width 150 height 18
click at [305, 67] on input "text" at bounding box center [330, 71] width 150 height 18
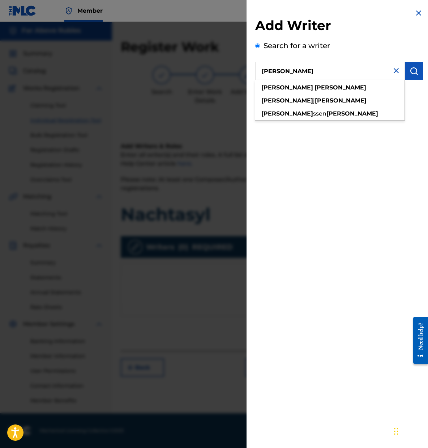
click at [411, 71] on img "submit" at bounding box center [414, 71] width 9 height 9
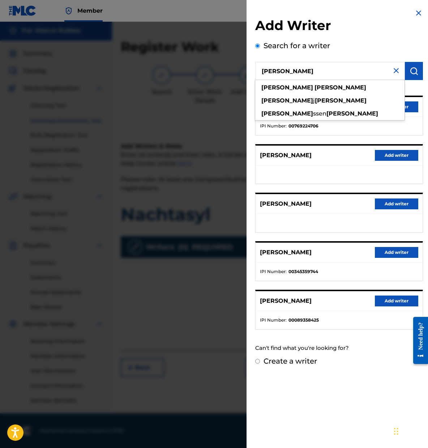
drag, startPoint x: 310, startPoint y: 71, endPoint x: 240, endPoint y: 57, distance: 71.5
click at [240, 57] on div "Add Writer Search for a writer [PERSON_NAME] [PERSON_NAME] [PERSON_NAME] [PERSO…" at bounding box center [214, 235] width 428 height 426
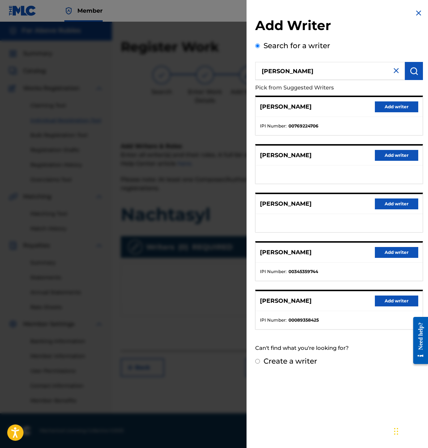
type input "[PERSON_NAME]"
click at [416, 68] on button "submit" at bounding box center [414, 71] width 18 height 18
drag, startPoint x: 360, startPoint y: 72, endPoint x: 218, endPoint y: 58, distance: 142.9
click at [218, 58] on div "Add Writer Search for a writer [PERSON_NAME] Pick from Suggested Writers [PERSO…" at bounding box center [214, 235] width 428 height 426
click at [312, 74] on input "text" at bounding box center [330, 71] width 150 height 18
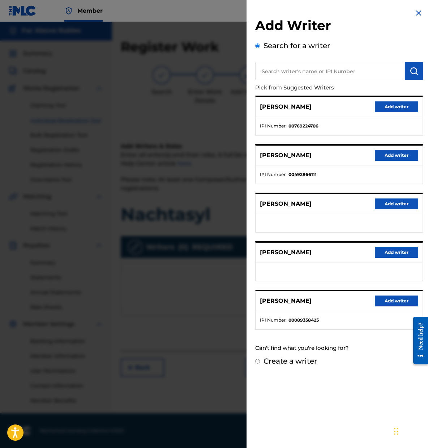
paste input "338486921"
type input "338486921"
click at [411, 72] on img "submit" at bounding box center [414, 71] width 9 height 9
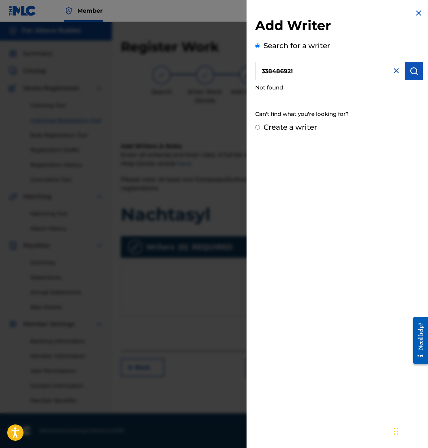
drag, startPoint x: 330, startPoint y: 70, endPoint x: 238, endPoint y: 51, distance: 93.5
click at [236, 56] on div "Add Writer Search for a writer 338486921 Not found Can't find what you're looki…" at bounding box center [214, 235] width 428 height 426
click at [307, 71] on input "text" at bounding box center [330, 71] width 150 height 18
paste input "1549457"
type input "1549457"
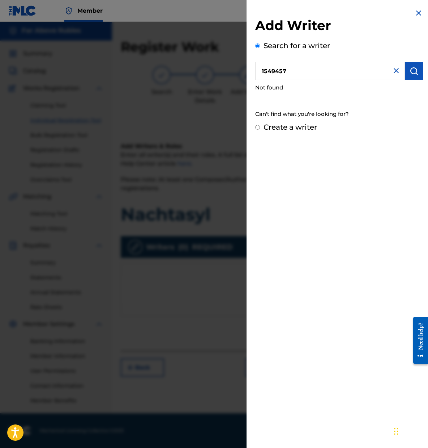
drag, startPoint x: 342, startPoint y: 75, endPoint x: 149, endPoint y: 55, distance: 193.2
click at [151, 56] on div "Add Writer Search for a writer 1549457 Not found Can't find what you're looking…" at bounding box center [214, 235] width 428 height 426
click at [410, 74] on img "submit" at bounding box center [414, 71] width 9 height 9
drag, startPoint x: 270, startPoint y: 71, endPoint x: 233, endPoint y: 61, distance: 38.9
click at [232, 62] on div "Add Writer Search for a writer 00338486921 Not found Can't find what you're loo…" at bounding box center [214, 235] width 428 height 426
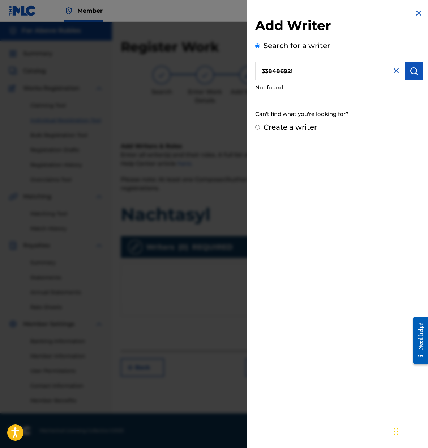
type input "338486921"
click at [411, 73] on img "submit" at bounding box center [414, 71] width 9 height 9
click at [256, 126] on input "Create a writer" at bounding box center [257, 127] width 5 height 5
radio input "false"
radio input "true"
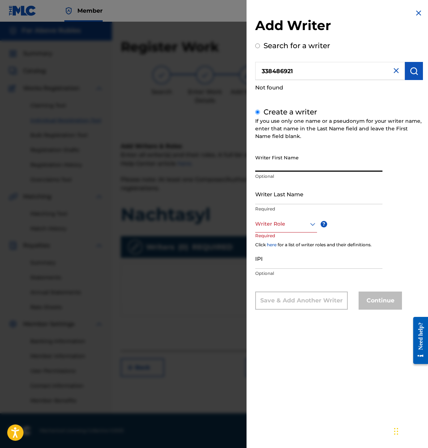
click at [298, 164] on input "Writer First Name" at bounding box center [318, 161] width 127 height 21
type input "[PERSON_NAME]"
click at [306, 201] on input "Writer Last Name" at bounding box center [318, 193] width 127 height 21
click at [368, 196] on input "[PERSON_NAME]" at bounding box center [318, 193] width 127 height 21
click at [328, 197] on input "[PERSON_NAME]" at bounding box center [318, 193] width 127 height 21
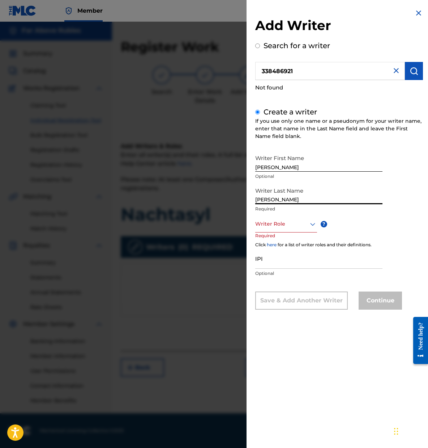
click at [320, 191] on input "[PERSON_NAME]" at bounding box center [318, 193] width 127 height 21
type input "[PERSON_NAME]"
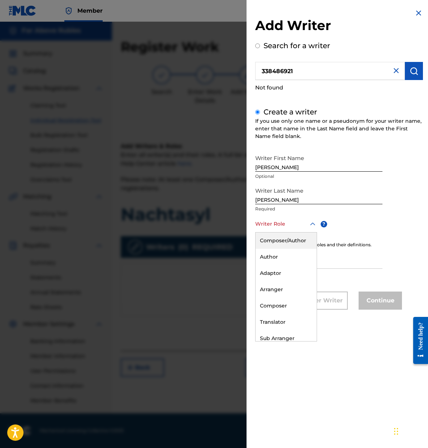
click at [273, 225] on div at bounding box center [286, 223] width 62 height 9
click at [279, 243] on div "Composer/Author" at bounding box center [286, 240] width 61 height 16
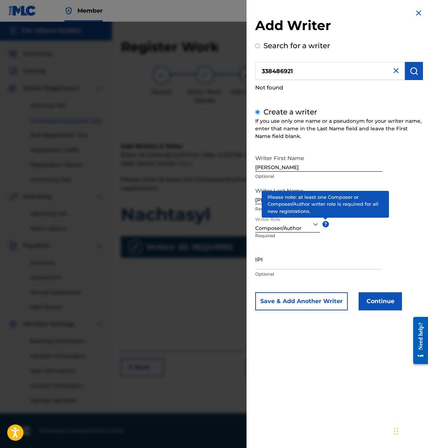
click at [326, 221] on span "?" at bounding box center [326, 224] width 7 height 7
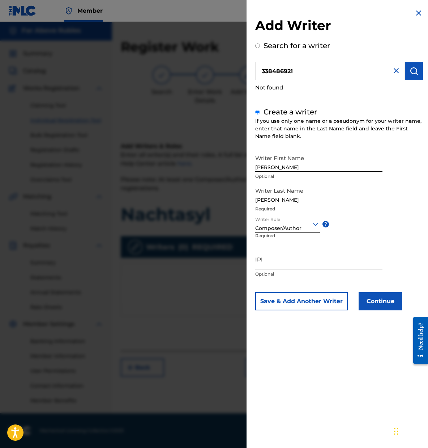
click at [287, 263] on input "IPI" at bounding box center [318, 259] width 127 height 21
type input "338486921"
click at [380, 296] on button "Continue" at bounding box center [380, 301] width 43 height 18
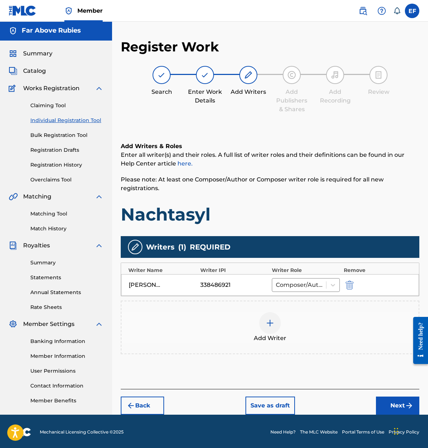
scroll to position [3, 0]
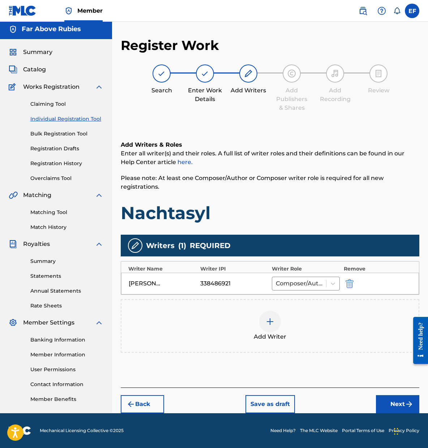
click at [401, 405] on button "Next" at bounding box center [397, 404] width 43 height 18
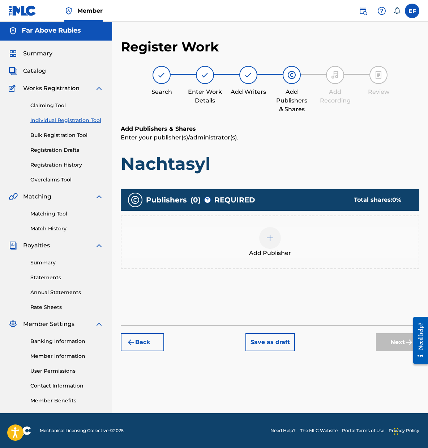
click at [267, 240] on img at bounding box center [270, 237] width 9 height 9
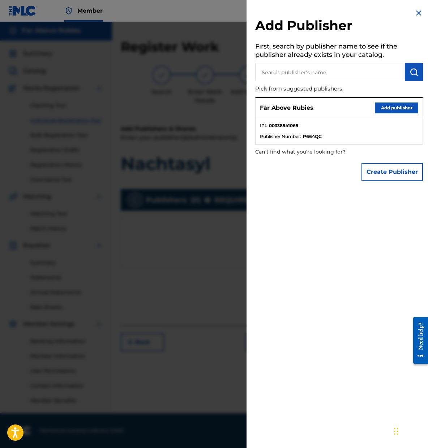
click at [391, 105] on button "Add publisher" at bounding box center [396, 107] width 43 height 11
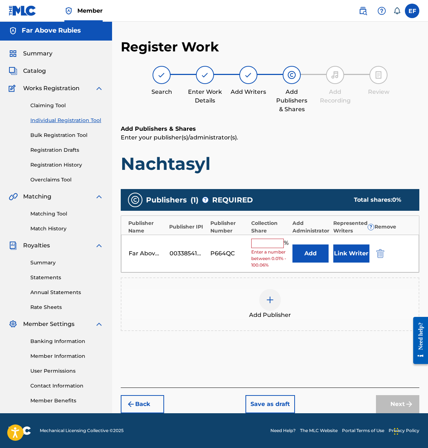
click at [257, 245] on input "text" at bounding box center [268, 242] width 33 height 9
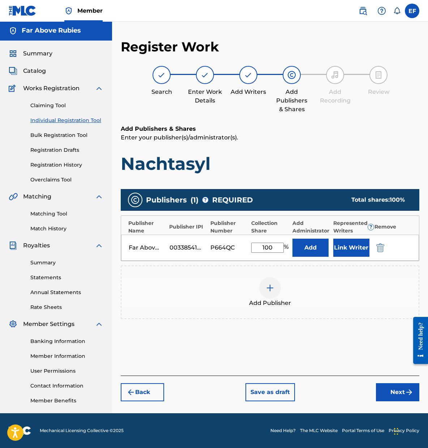
type input "100"
click at [372, 302] on div "Add Publisher" at bounding box center [270, 292] width 297 height 30
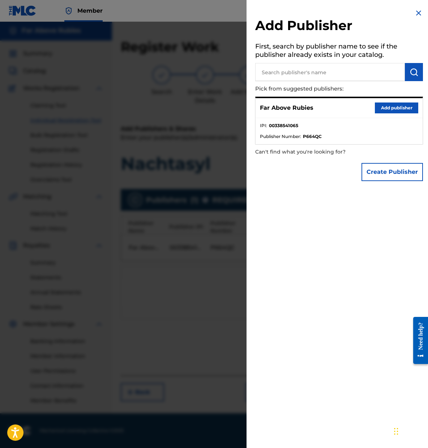
click at [392, 107] on button "Add publisher" at bounding box center [396, 107] width 43 height 11
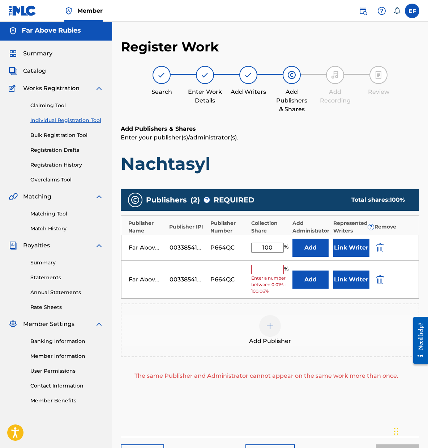
click at [383, 279] on img "submit" at bounding box center [381, 279] width 8 height 9
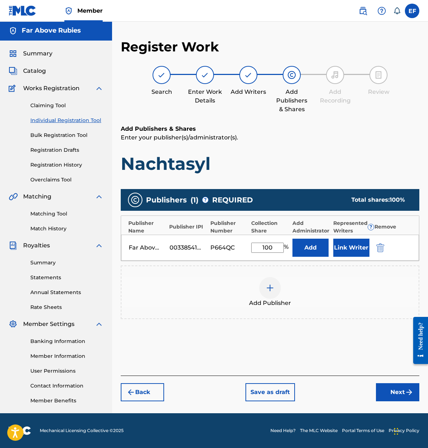
click at [354, 249] on button "Link Writer" at bounding box center [352, 247] width 36 height 18
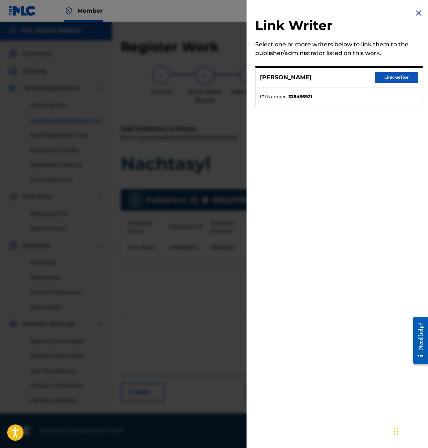
click at [387, 75] on button "Link writer" at bounding box center [396, 77] width 43 height 11
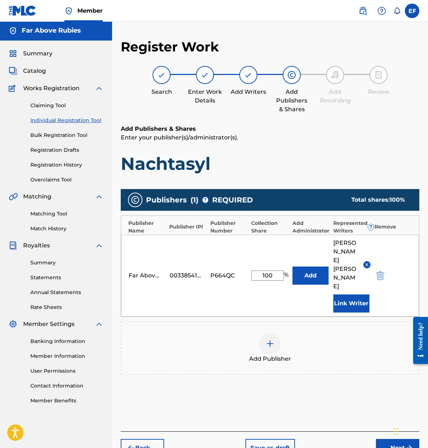
click at [406, 240] on div "Far Above Rubies 00338541065 P664QC 100 % Add [PERSON_NAME] Link Writer" at bounding box center [270, 276] width 298 height 82
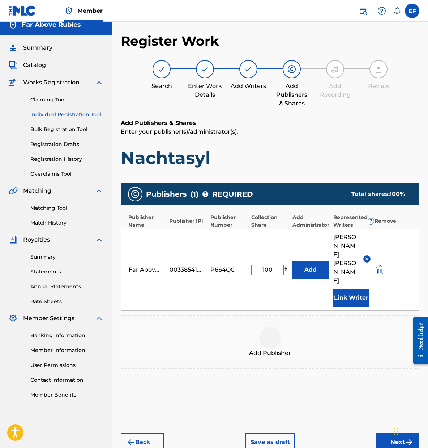
scroll to position [19, 0]
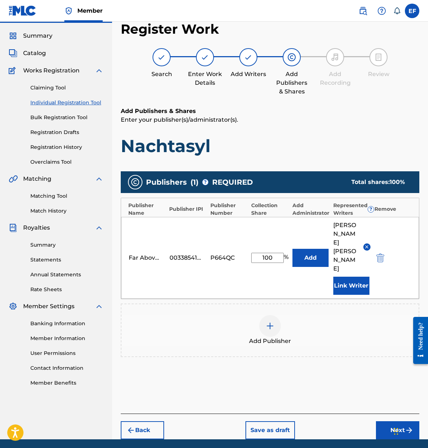
click at [409, 426] on img "submit" at bounding box center [409, 430] width 9 height 9
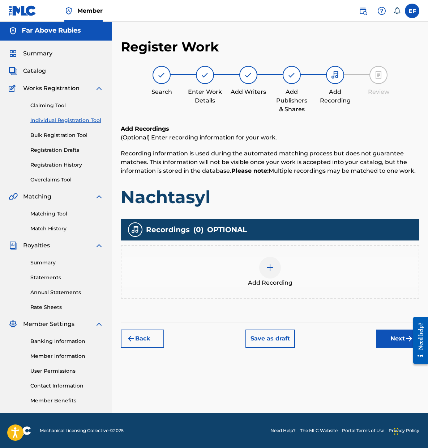
click at [272, 269] on img at bounding box center [270, 267] width 9 height 9
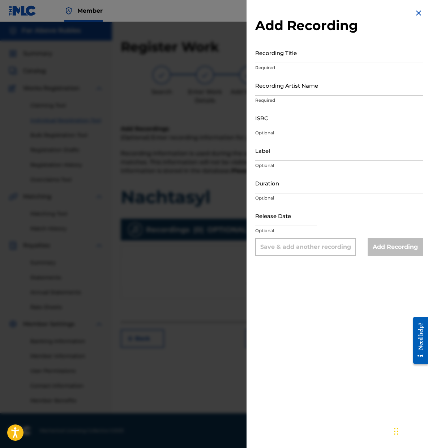
click at [265, 149] on input "Label" at bounding box center [339, 150] width 168 height 21
type input "Sultry Records"
click at [417, 13] on img at bounding box center [419, 13] width 9 height 9
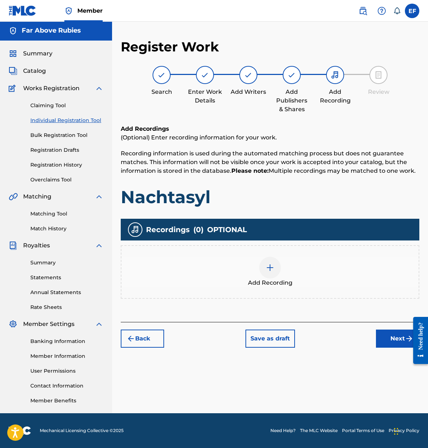
click at [261, 338] on button "Save as draft" at bounding box center [271, 338] width 50 height 18
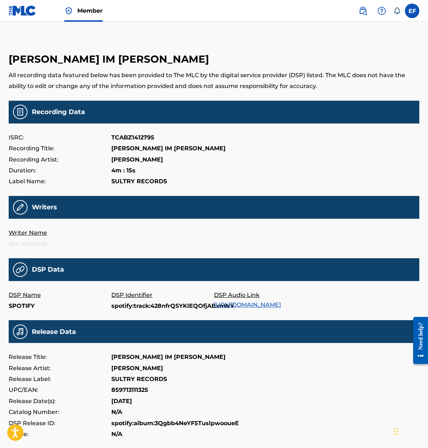
click at [20, 204] on img at bounding box center [20, 207] width 14 height 15
